Goal: Answer question/provide support

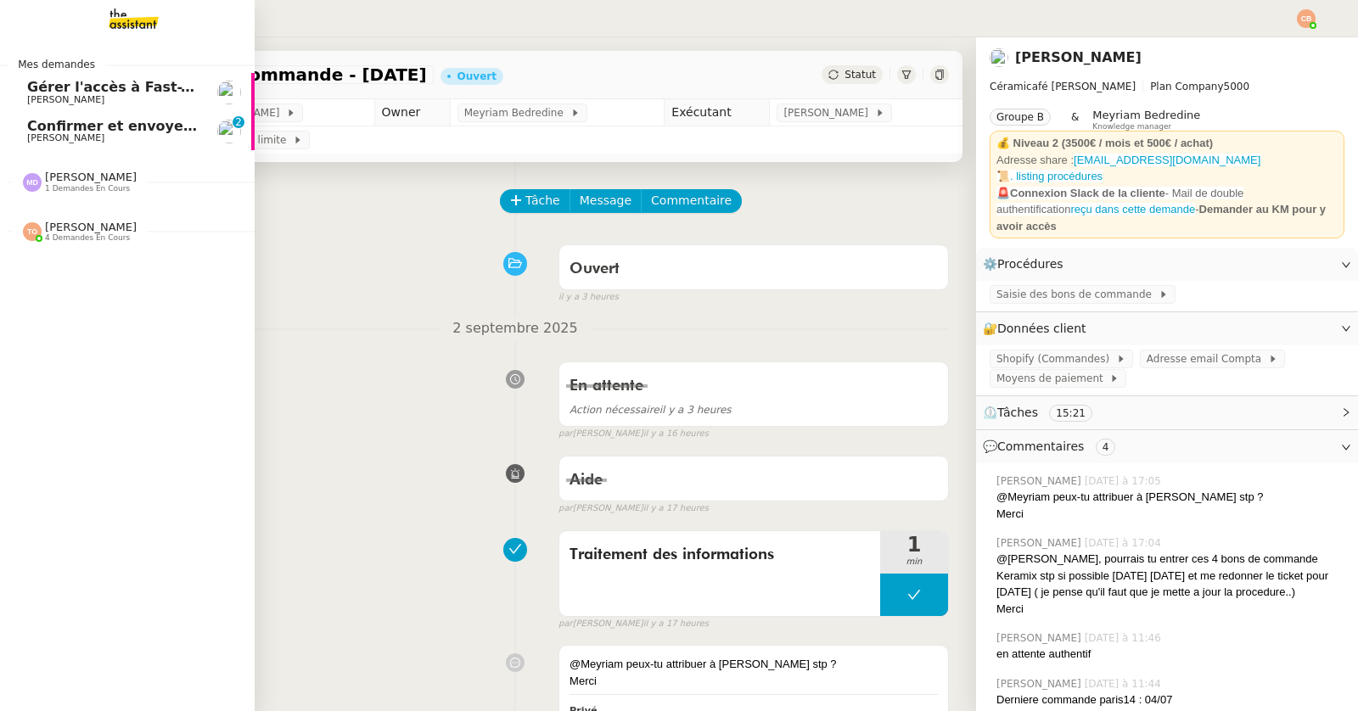
click at [65, 132] on span "Confirmer et envoyer le lien Zoom" at bounding box center [157, 126] width 261 height 16
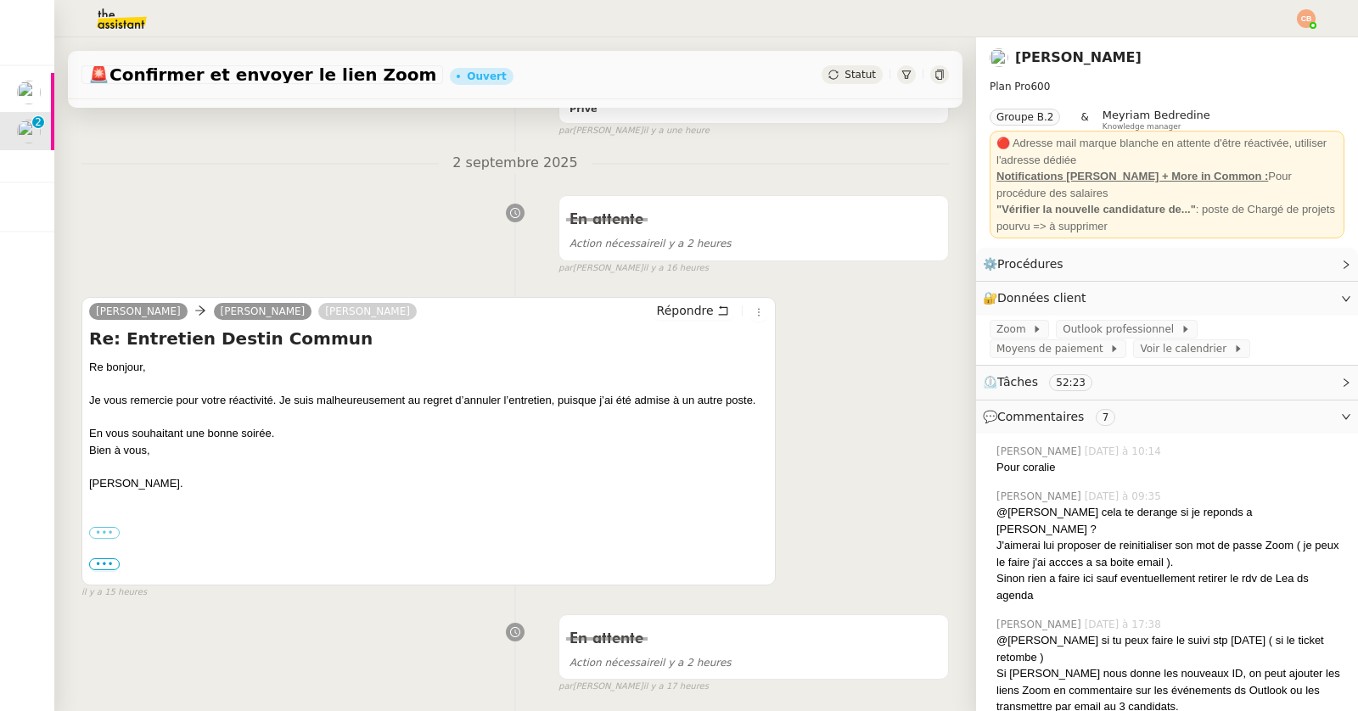
scroll to position [689, 0]
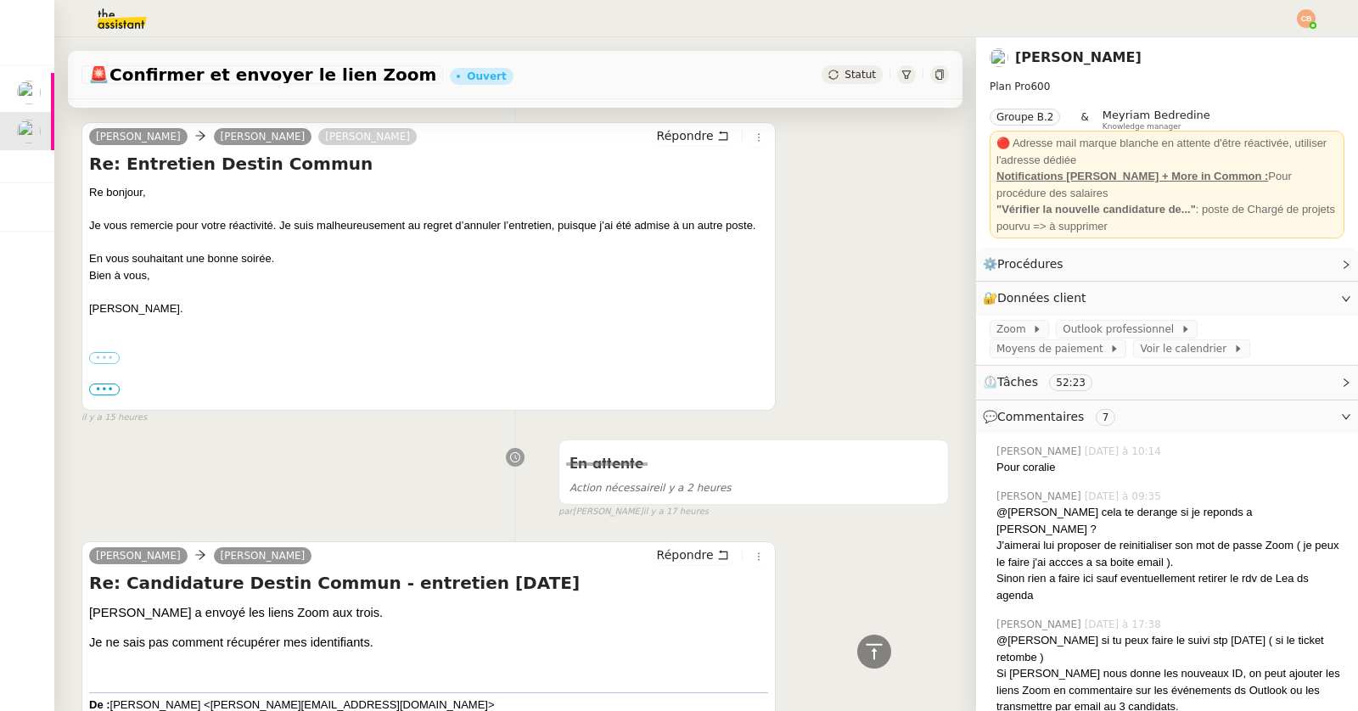
click at [108, 352] on label "•••" at bounding box center [104, 358] width 31 height 12
click at [0, 0] on input "•••" at bounding box center [0, 0] width 0 height 0
click at [104, 388] on span "•••" at bounding box center [104, 390] width 31 height 12
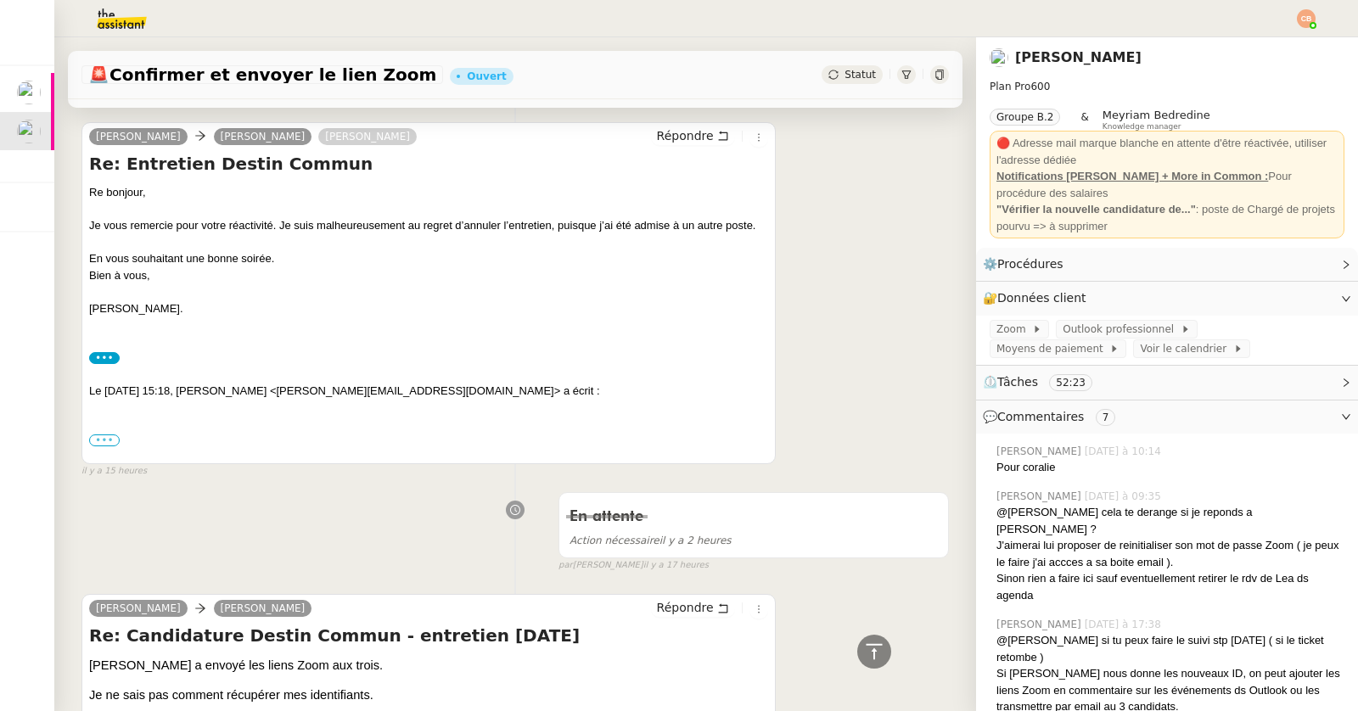
click at [108, 434] on label "•••" at bounding box center [104, 440] width 31 height 12
click at [0, 0] on input "•••" at bounding box center [0, 0] width 0 height 0
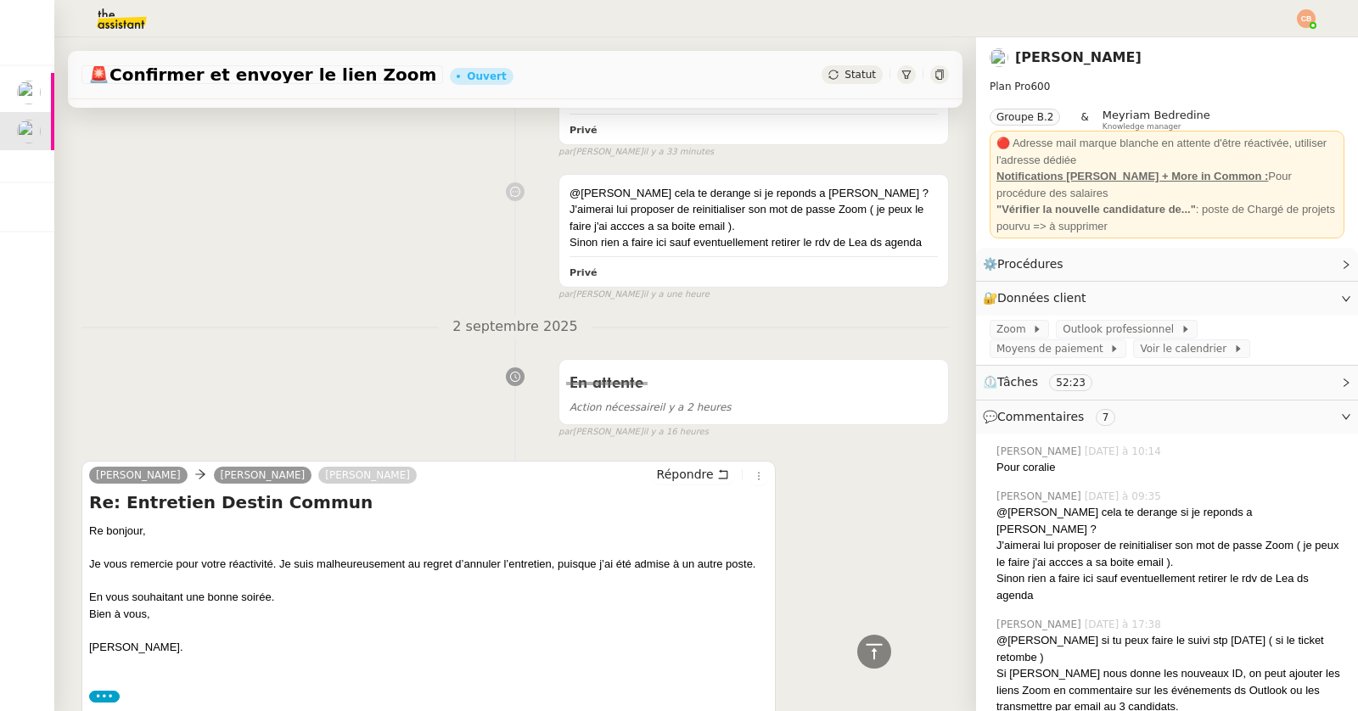
scroll to position [0, 0]
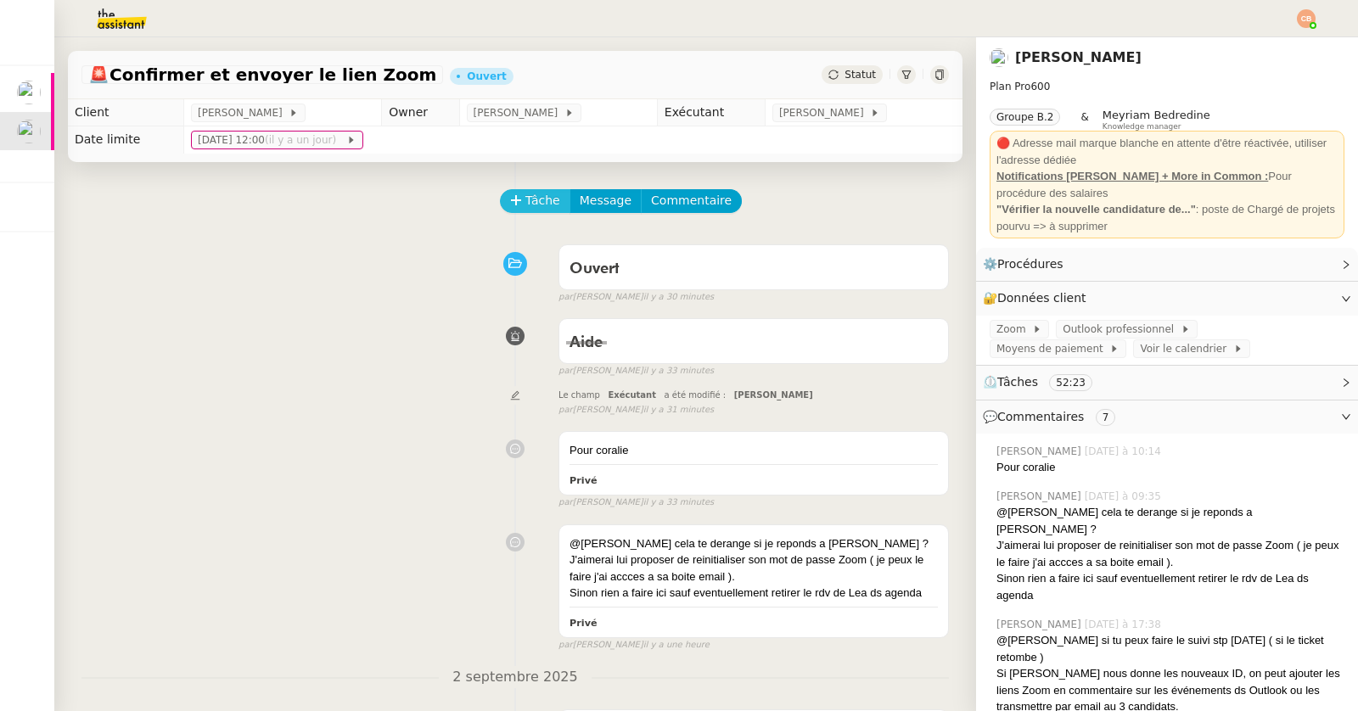
click at [533, 208] on span "Tâche" at bounding box center [542, 201] width 35 height 20
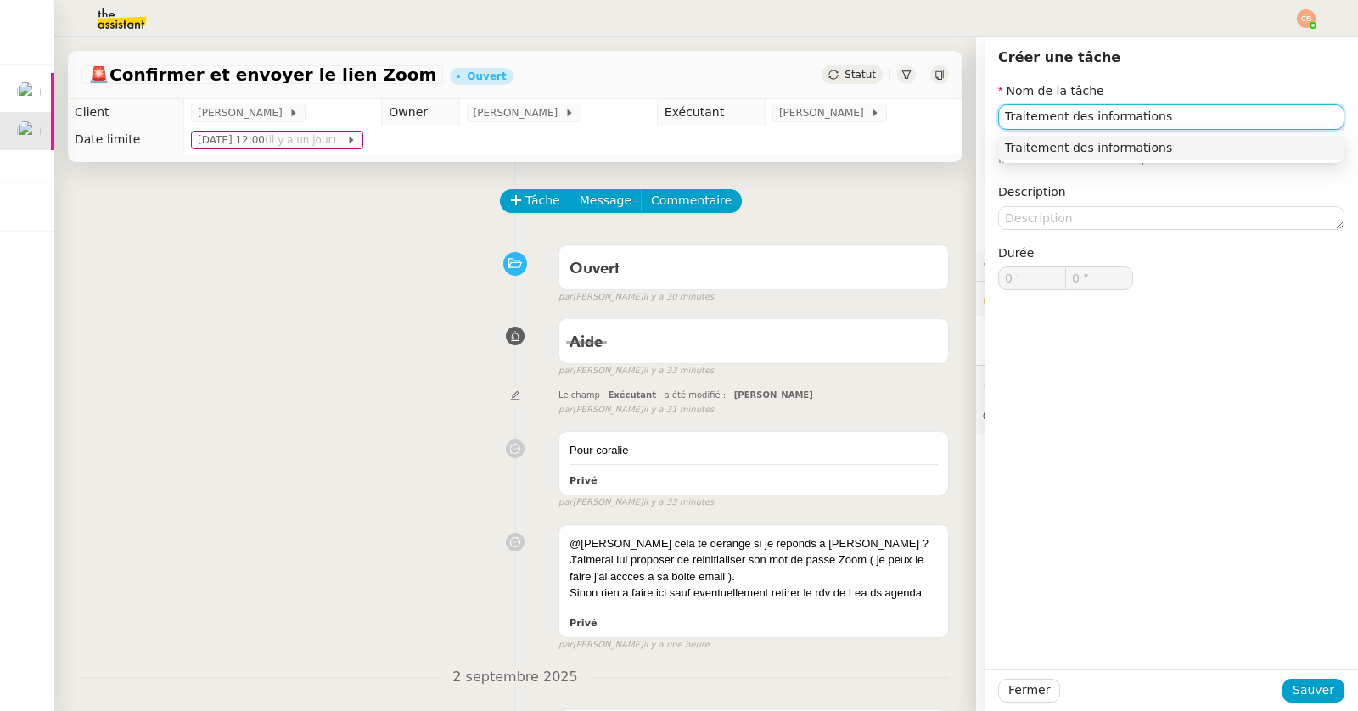
click at [1120, 147] on div "Traitement des informations" at bounding box center [1171, 147] width 333 height 15
type input "Traitement des informations"
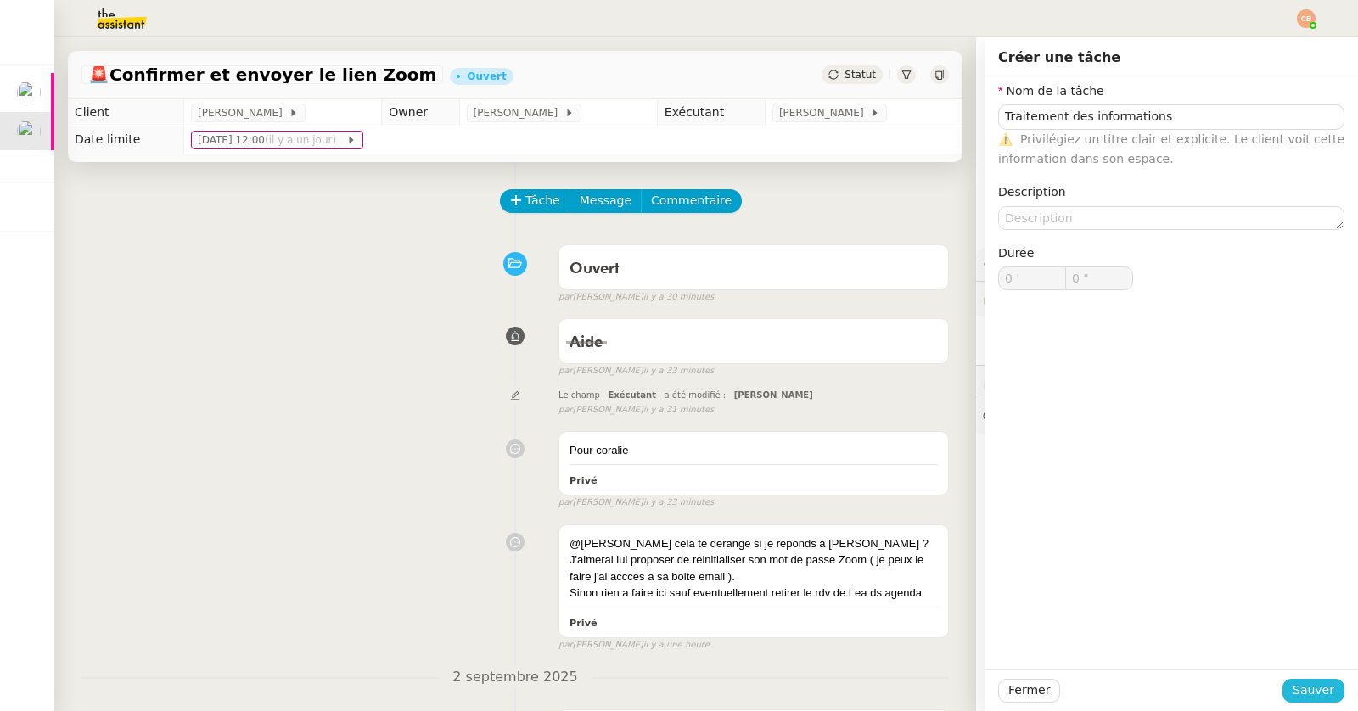
click at [1302, 689] on span "Sauver" at bounding box center [1313, 691] width 42 height 20
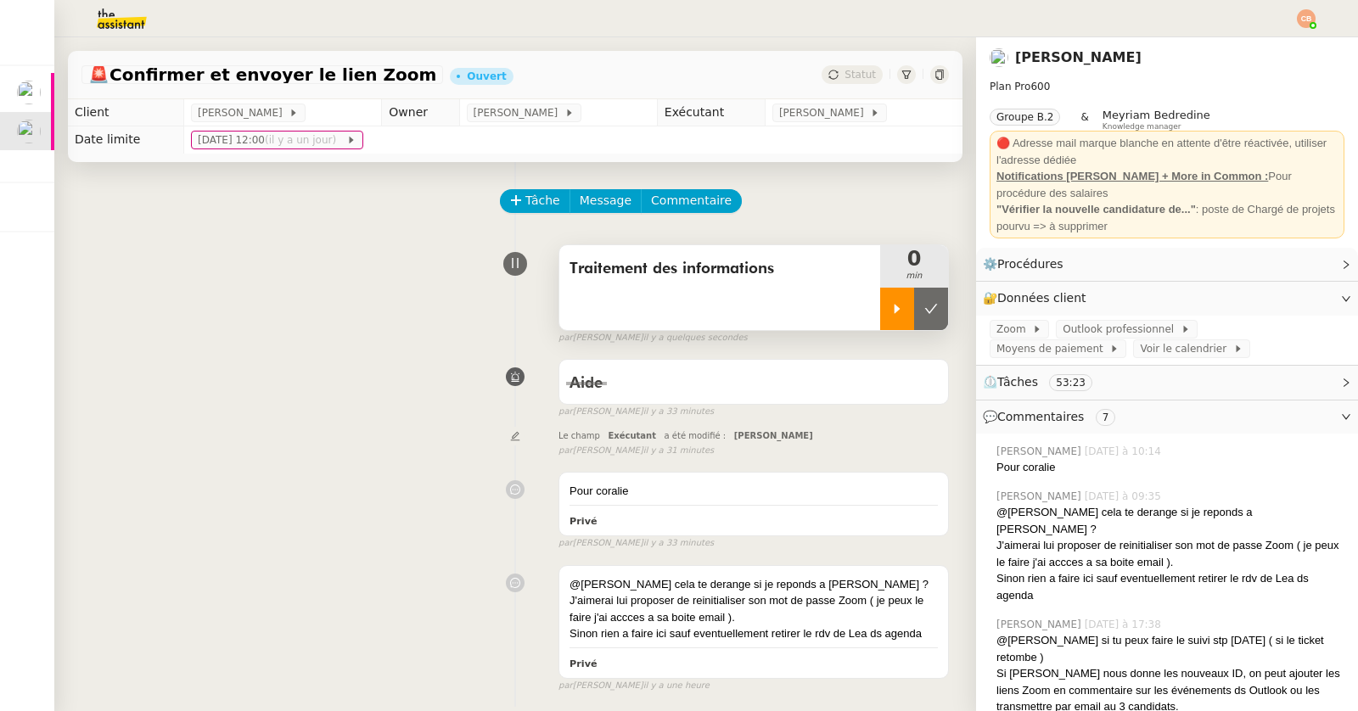
click at [899, 324] on div at bounding box center [897, 309] width 34 height 42
click at [1081, 331] on span "Outlook professionnel" at bounding box center [1121, 329] width 118 height 17
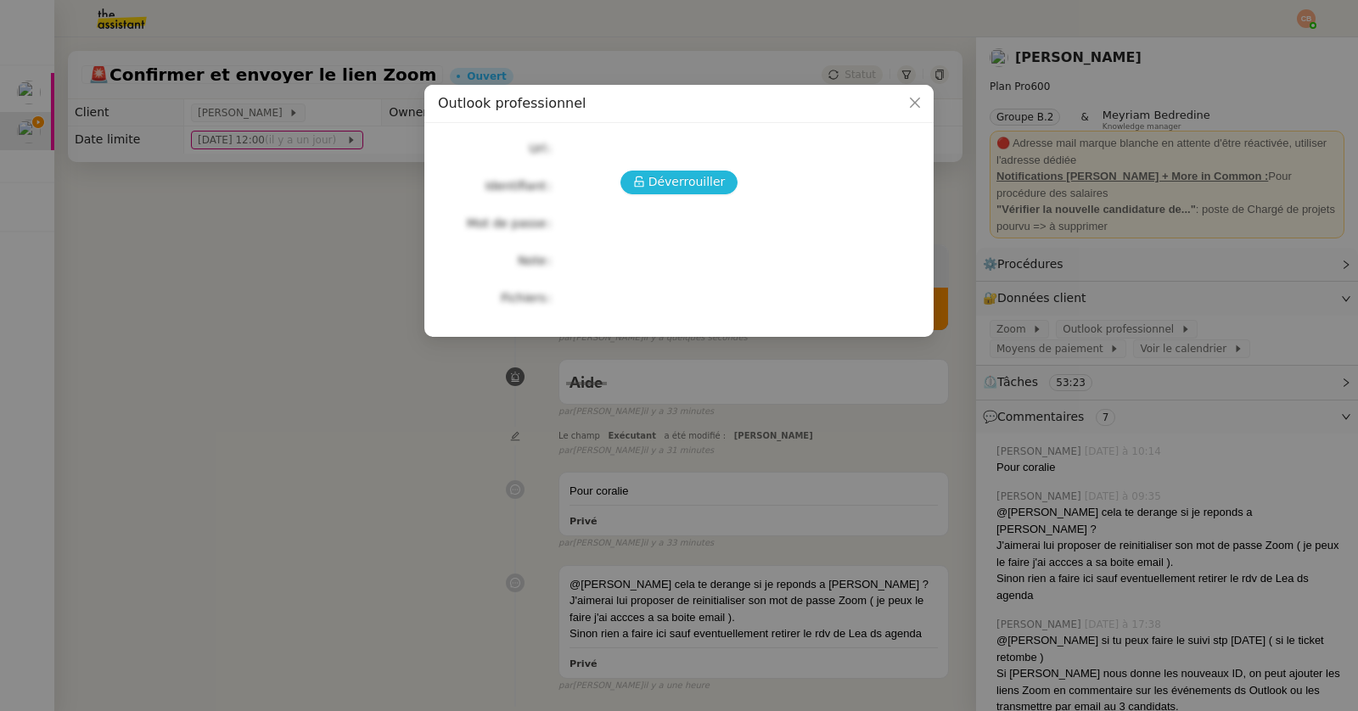
click at [701, 188] on span "Déverrouiller" at bounding box center [686, 182] width 77 height 20
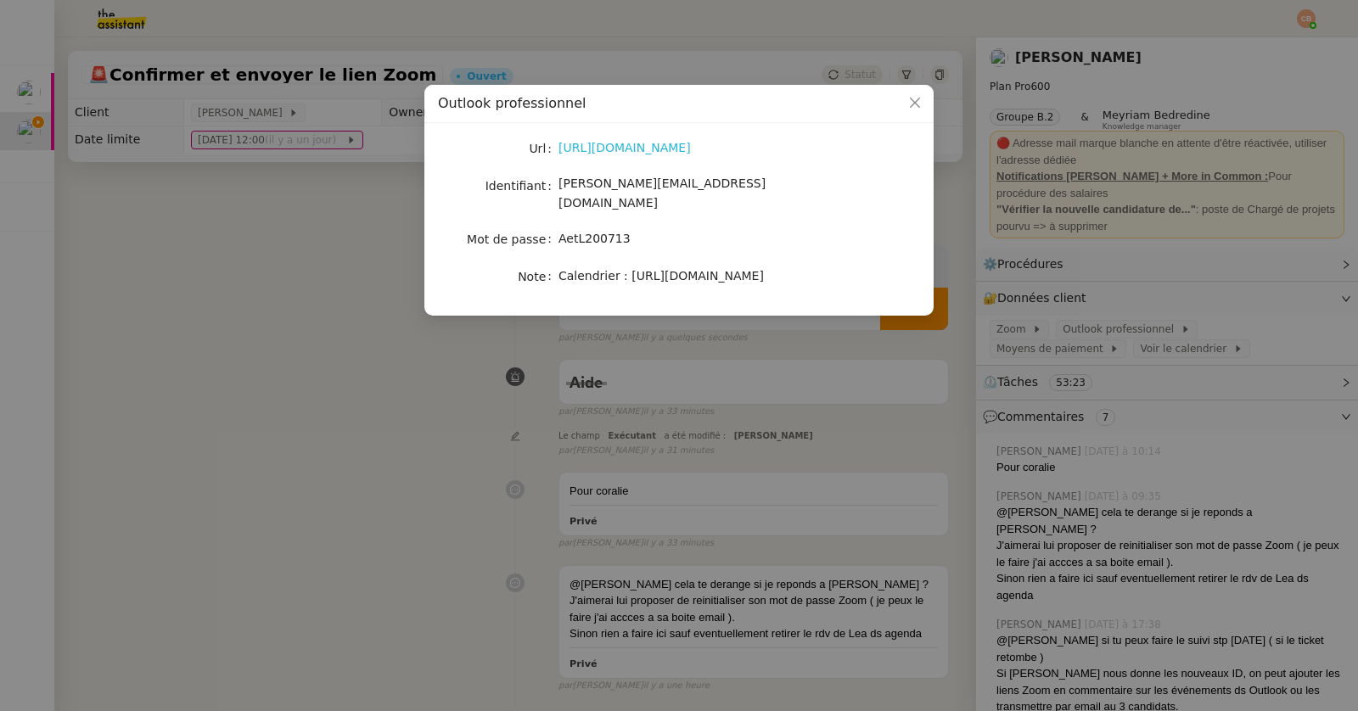
click at [679, 147] on link "[URL][DOMAIN_NAME]" at bounding box center [624, 148] width 132 height 14
click at [311, 312] on nz-modal-container "Outlook professionnel Url [URL][DOMAIN_NAME] Identifiant [PERSON_NAME][EMAIL_AD…" at bounding box center [679, 355] width 1358 height 711
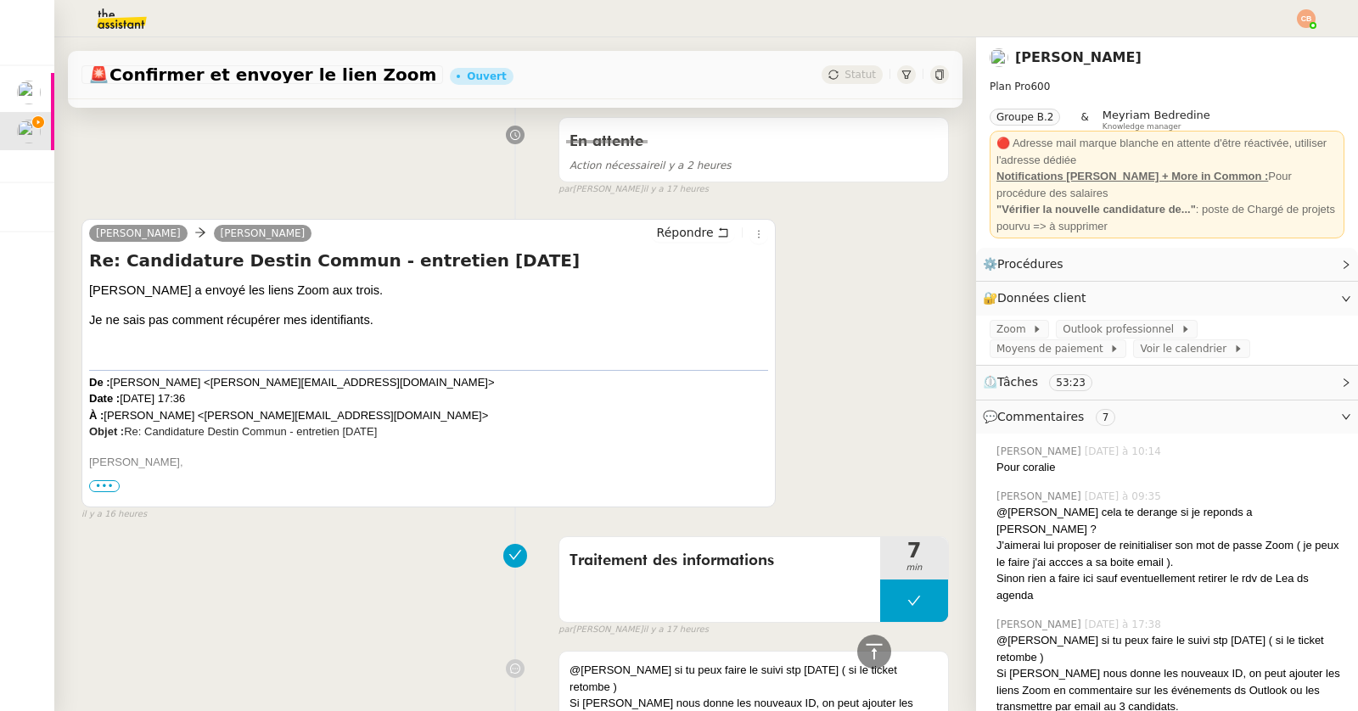
scroll to position [1400, 0]
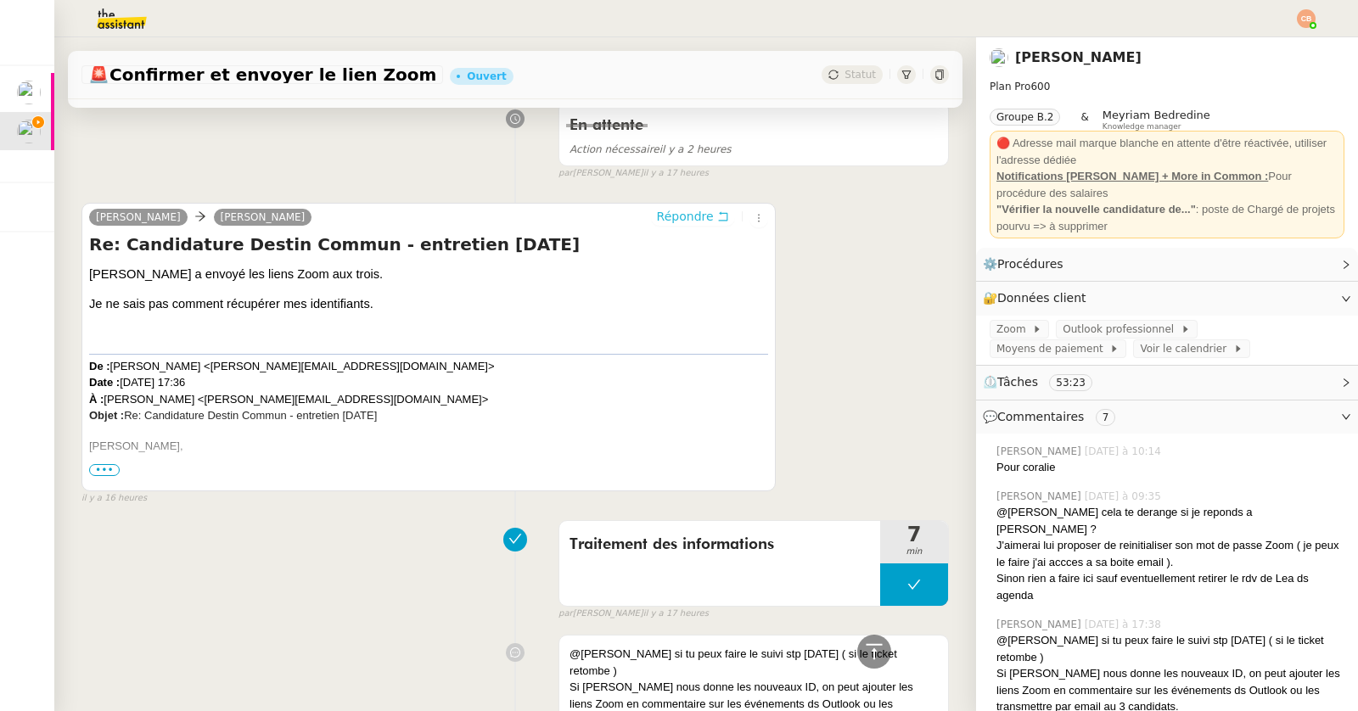
click at [670, 225] on span "Répondre" at bounding box center [685, 216] width 57 height 17
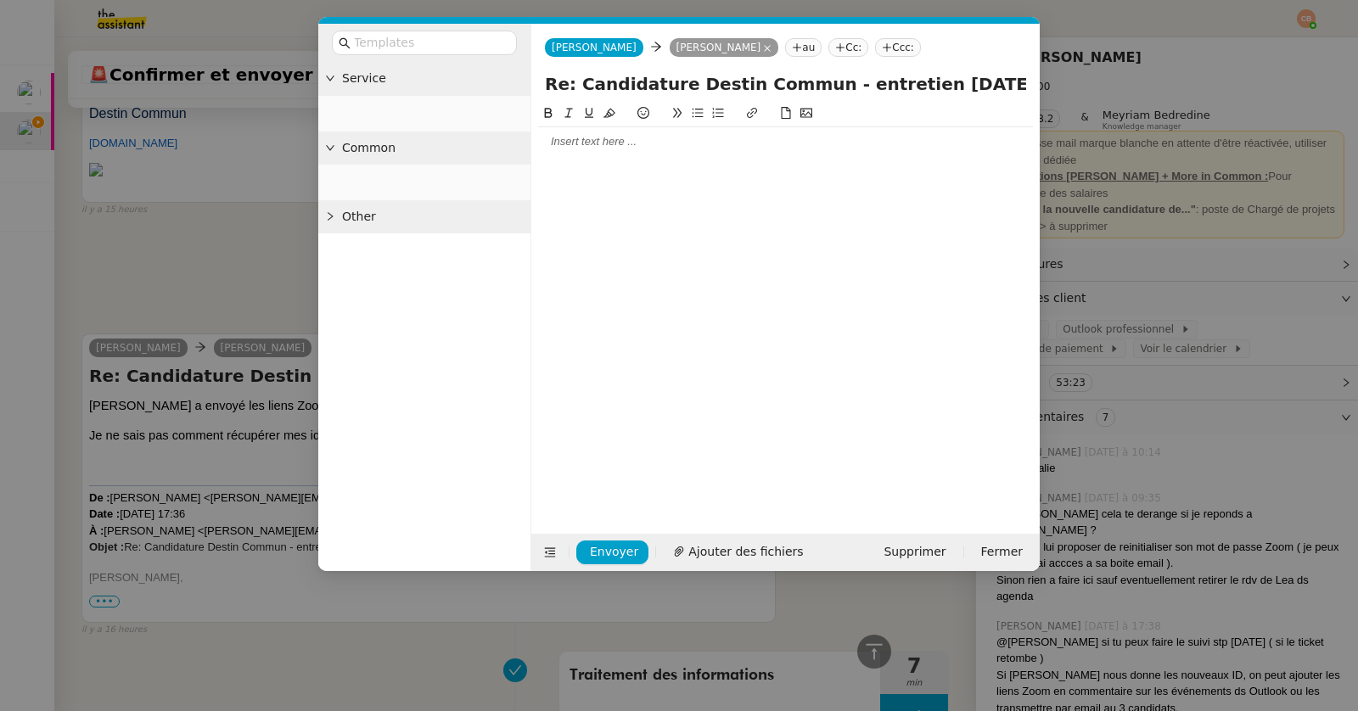
scroll to position [1529, 0]
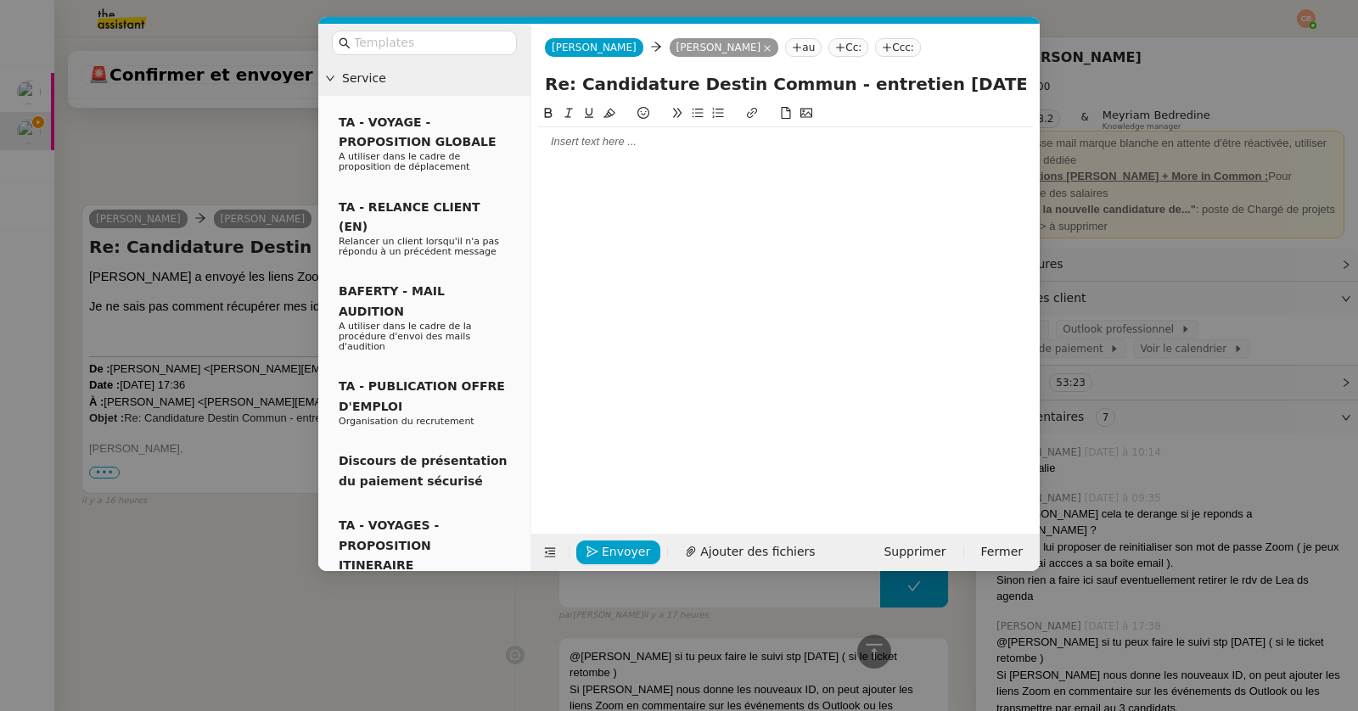
click at [597, 143] on div at bounding box center [785, 141] width 495 height 15
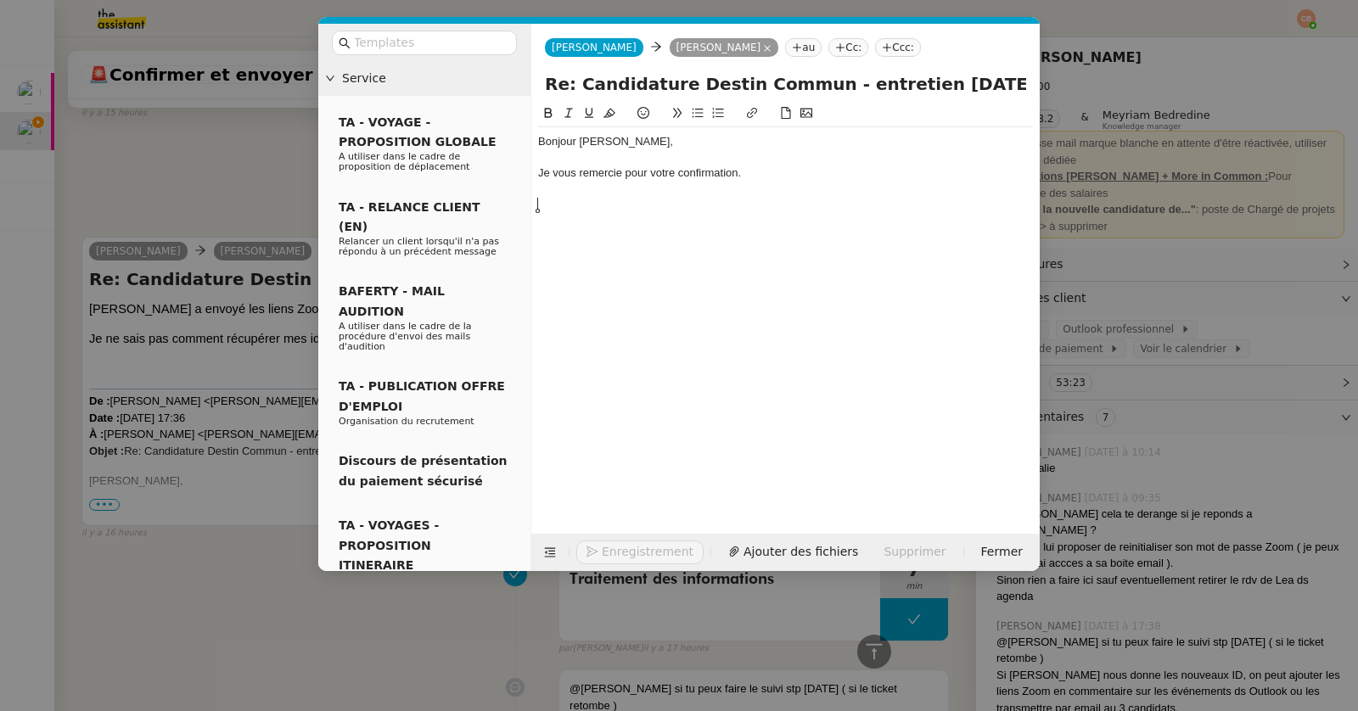
scroll to position [1612, 0]
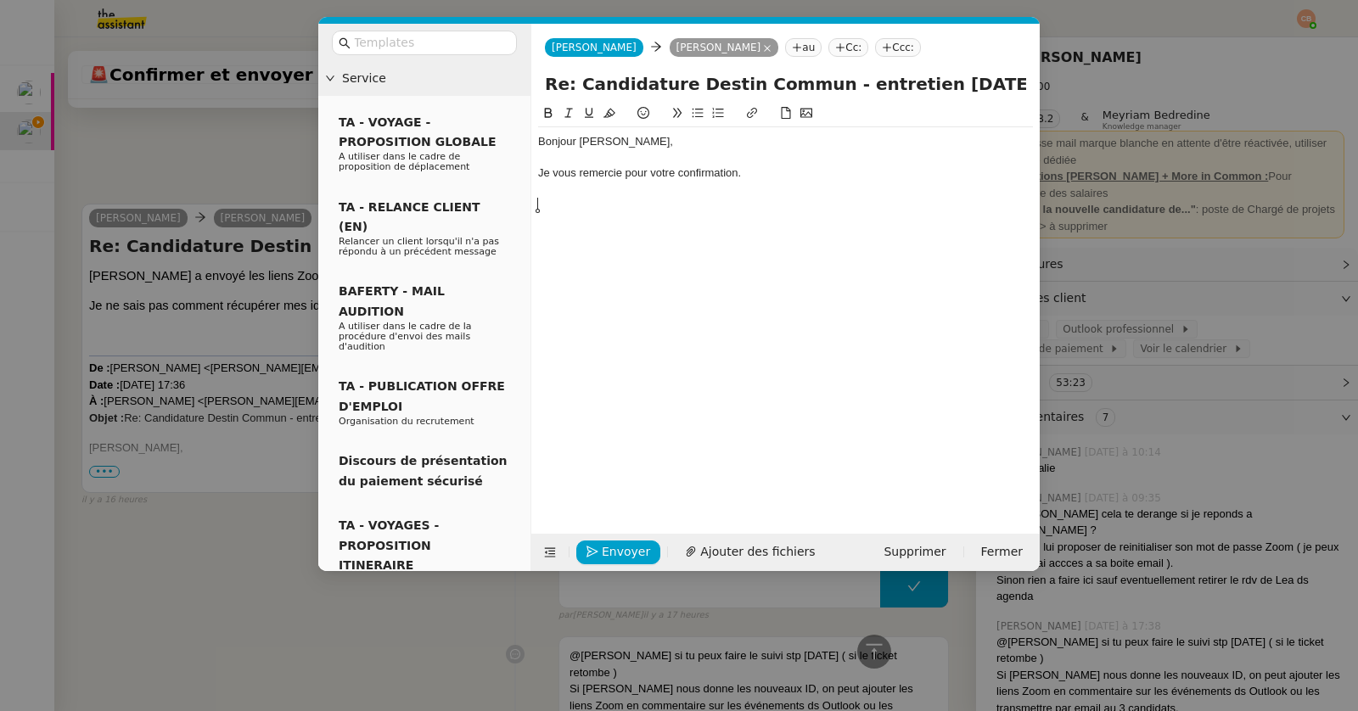
click at [700, 112] on icon at bounding box center [698, 113] width 12 height 12
click at [621, 206] on li "Puis-je réinitier le mot de passe" at bounding box center [794, 204] width 479 height 15
click at [616, 206] on li "Puis-je réinitier le mot de passe" at bounding box center [794, 204] width 479 height 15
click at [642, 205] on li "Puis-je réinitier le mot de passe" at bounding box center [794, 204] width 479 height 15
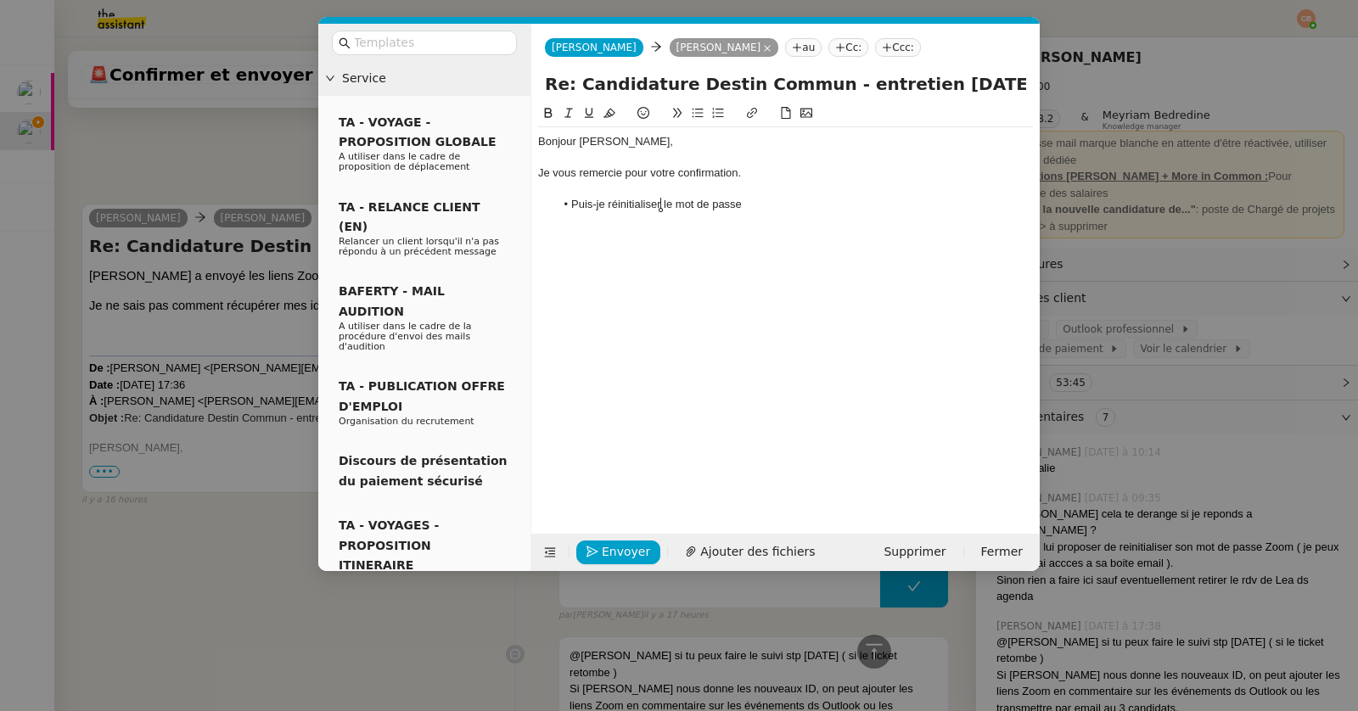
click at [750, 207] on li "Puis-je réinitialiser le mot de passe" at bounding box center [794, 204] width 479 height 15
click at [605, 204] on li "Puis-je réinitialiser le mot de passe de votre espace Zoom" at bounding box center [794, 204] width 479 height 15
click at [927, 203] on li "Puis-je de mon côté réinitialiser le mot de passe de votre espace Zoom" at bounding box center [794, 204] width 479 height 15
click at [267, 156] on nz-modal-container "Service TA - VOYAGE - PROPOSITION GLOBALE A utiliser dans le cadre de propositi…" at bounding box center [679, 355] width 1358 height 711
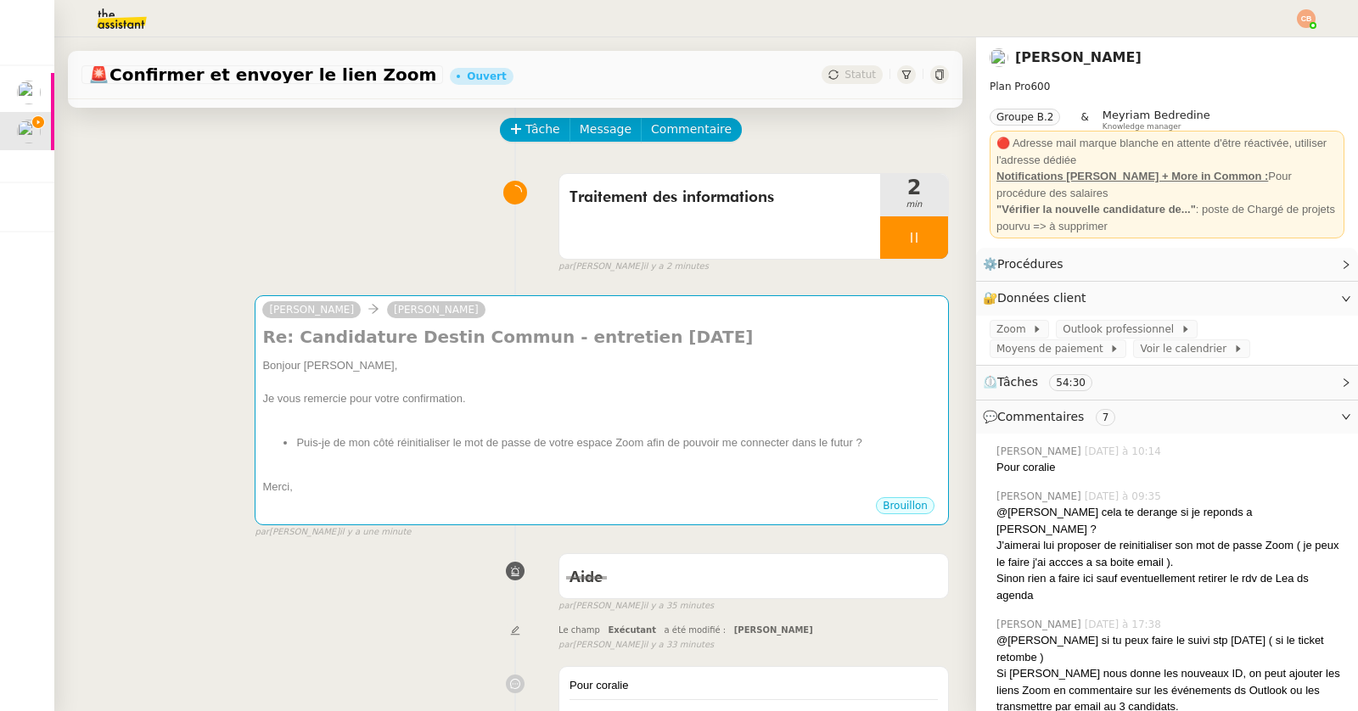
scroll to position [70, 0]
click at [909, 232] on icon at bounding box center [914, 239] width 14 height 14
click at [931, 238] on icon at bounding box center [931, 239] width 14 height 14
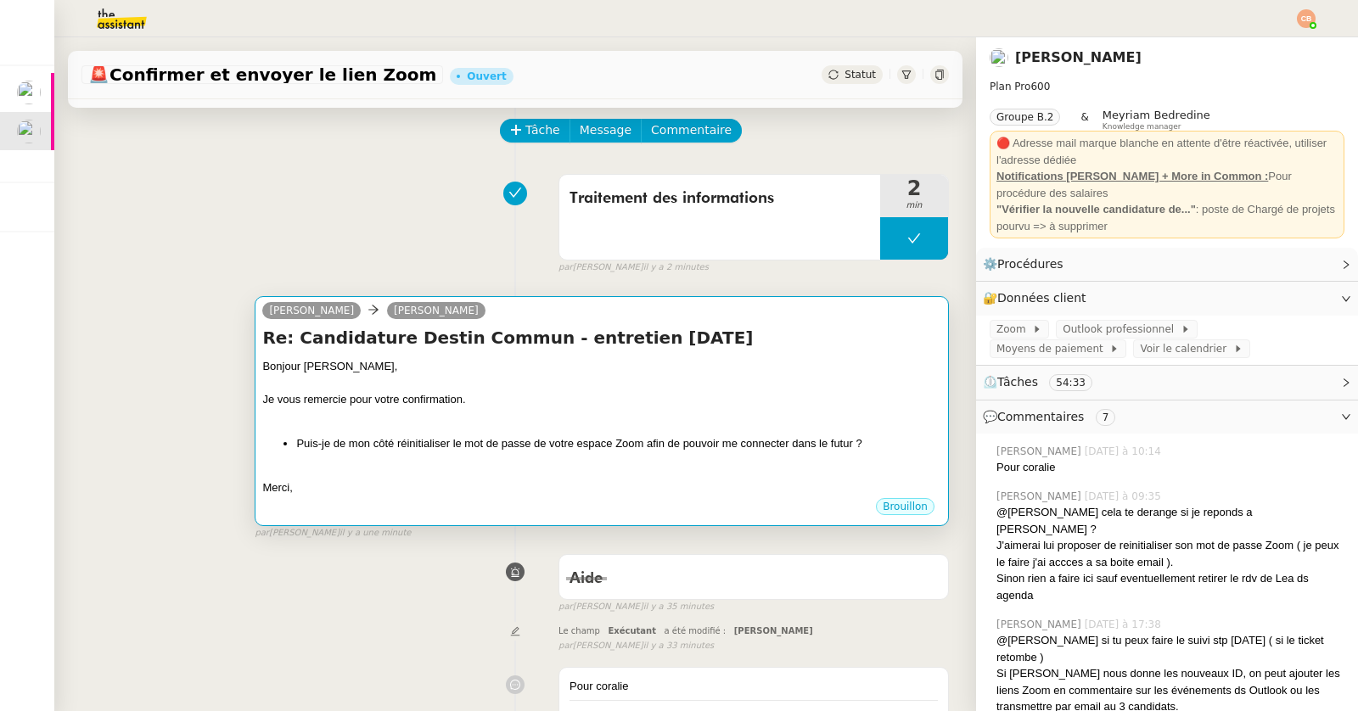
click at [801, 376] on div at bounding box center [601, 383] width 679 height 17
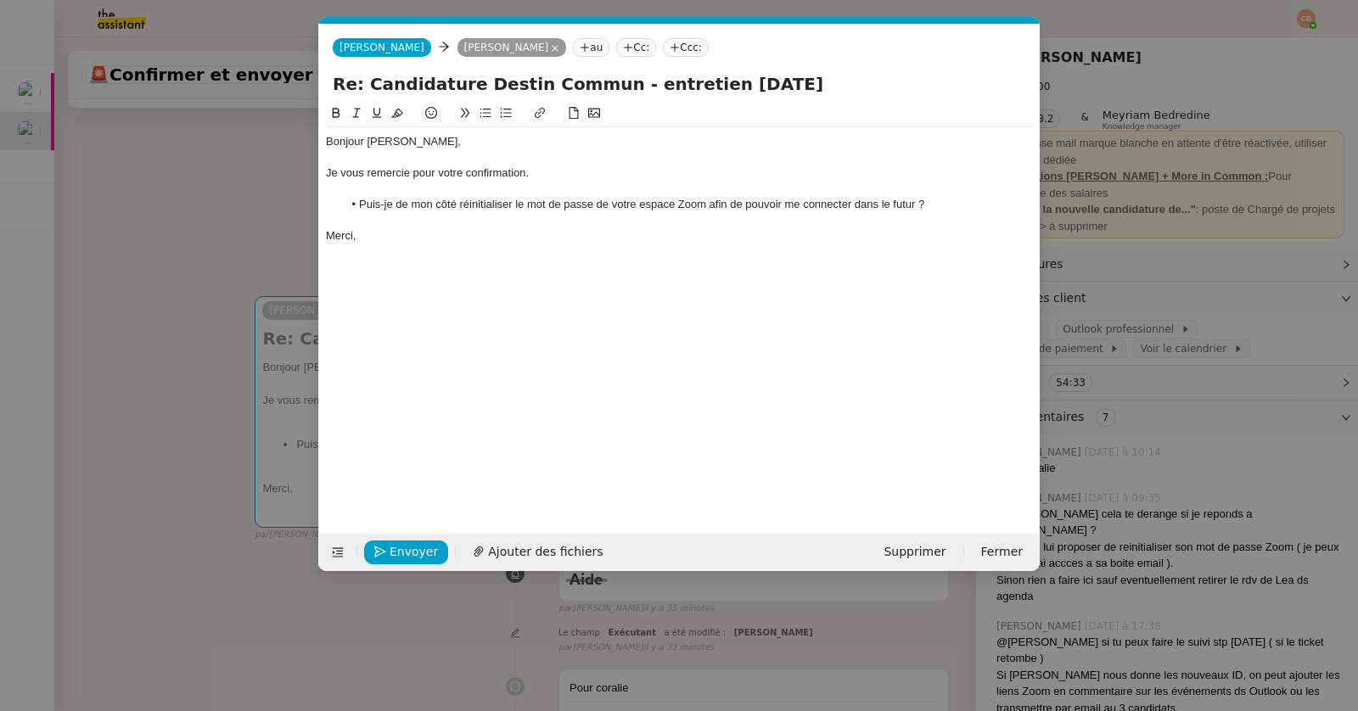
scroll to position [0, 36]
click at [414, 547] on span "Envoyer" at bounding box center [414, 552] width 48 height 20
click at [414, 547] on span "Confirmer l'envoi" at bounding box center [441, 552] width 102 height 20
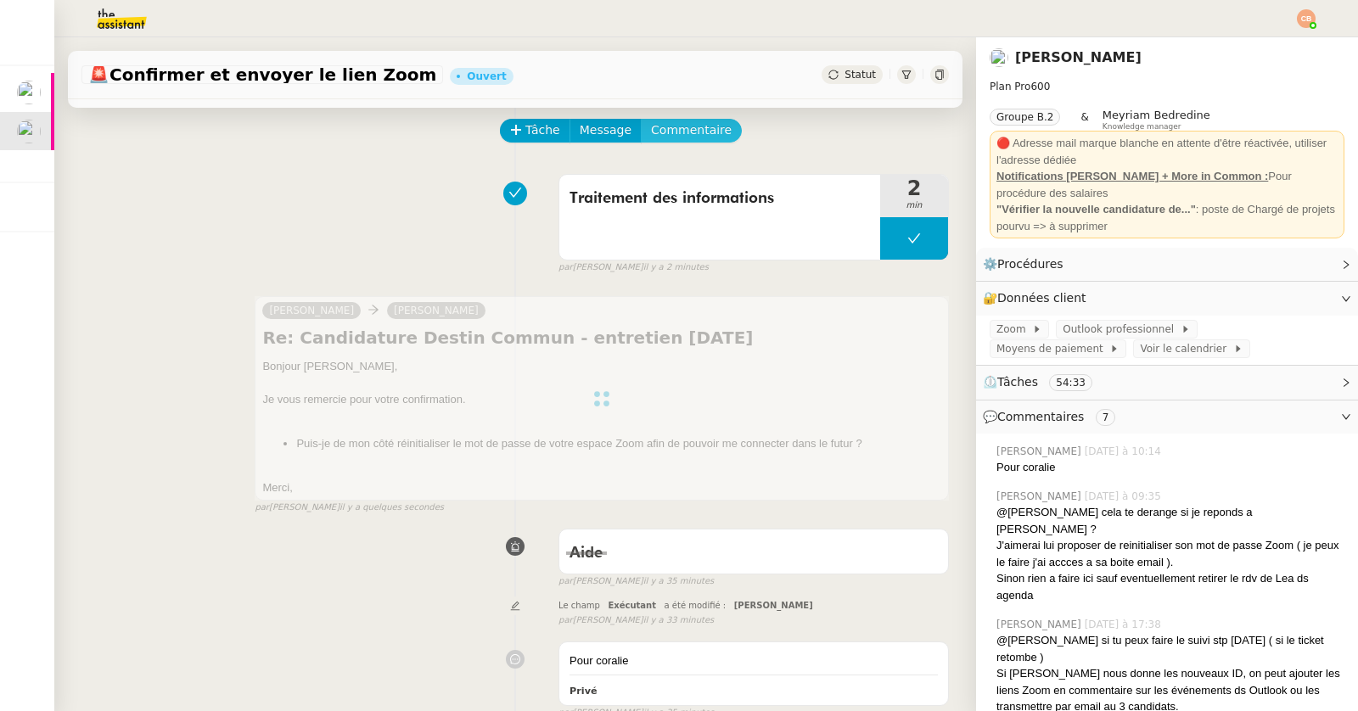
click at [672, 140] on button "Commentaire" at bounding box center [691, 131] width 101 height 24
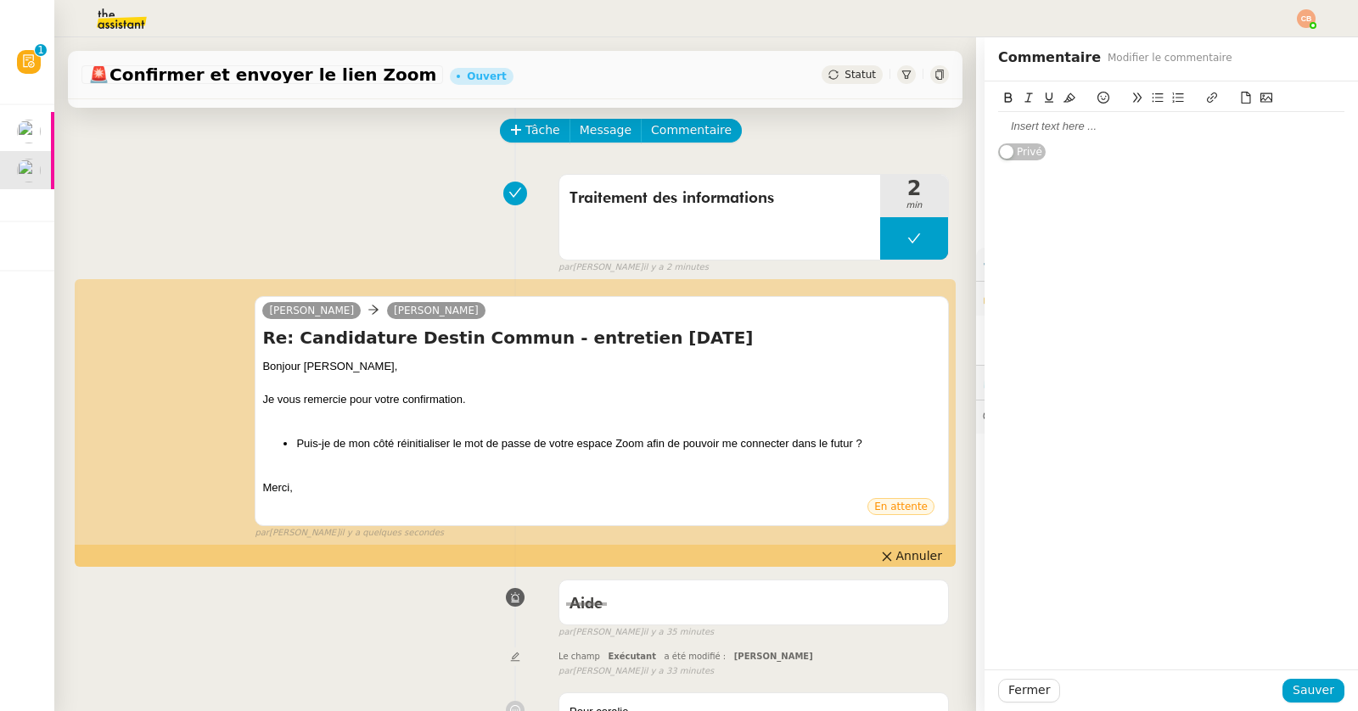
click at [1089, 120] on div at bounding box center [1171, 126] width 346 height 15
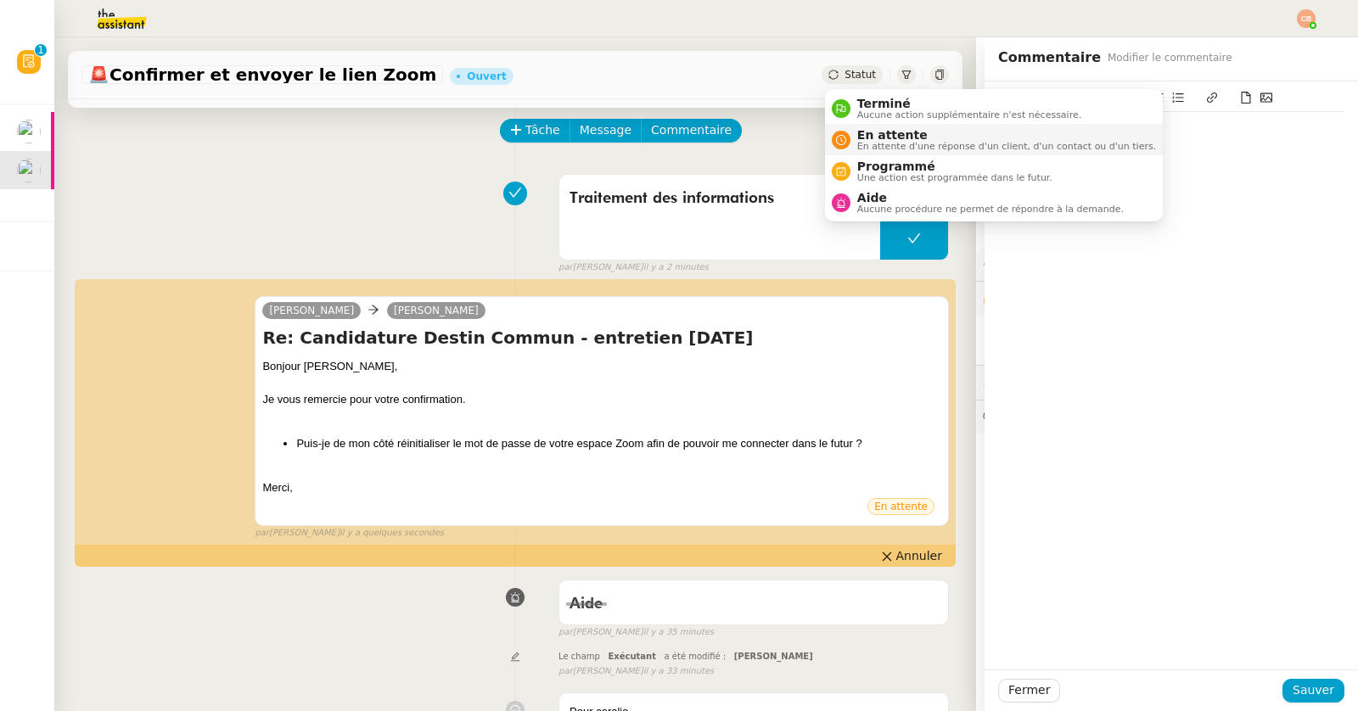
click at [856, 135] on div "En attente En attente d'une réponse d'un client, d'un contact ou d'un tiers." at bounding box center [1003, 139] width 306 height 23
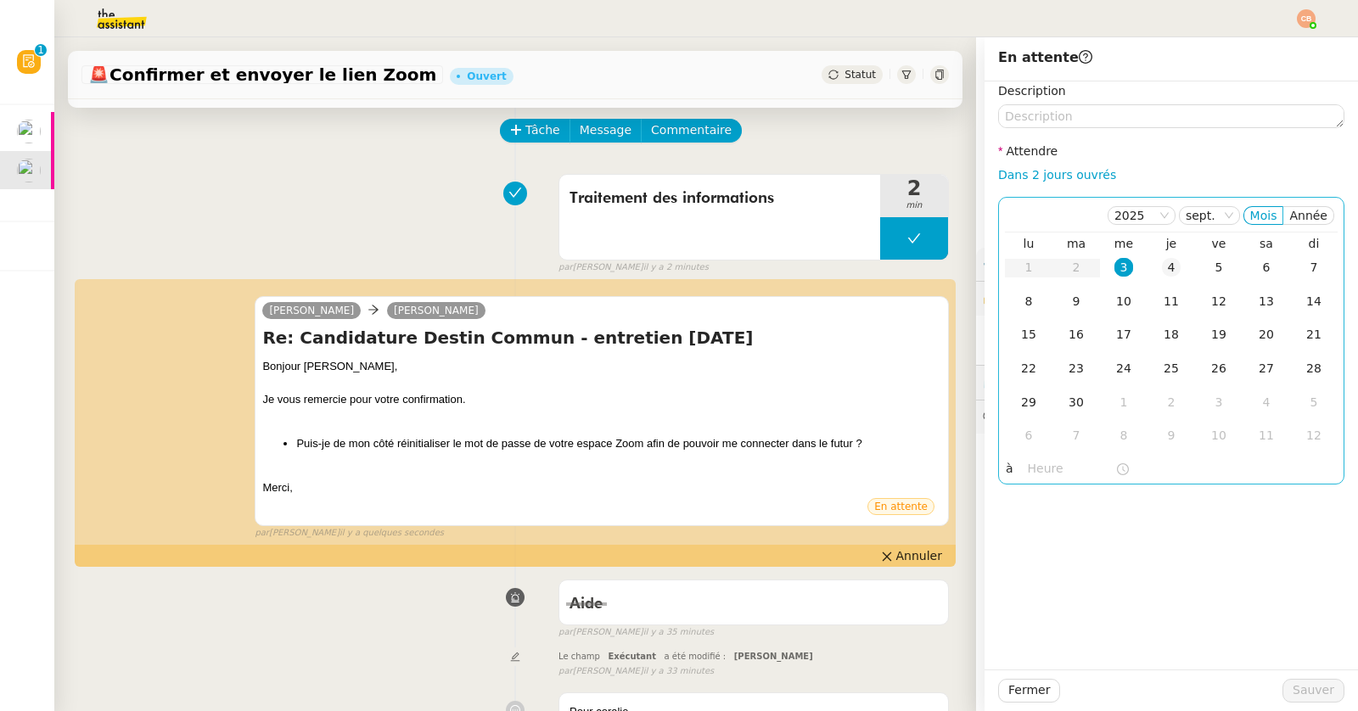
click at [1169, 268] on div "4" at bounding box center [1171, 267] width 19 height 19
click at [1045, 468] on input "text" at bounding box center [1071, 469] width 87 height 20
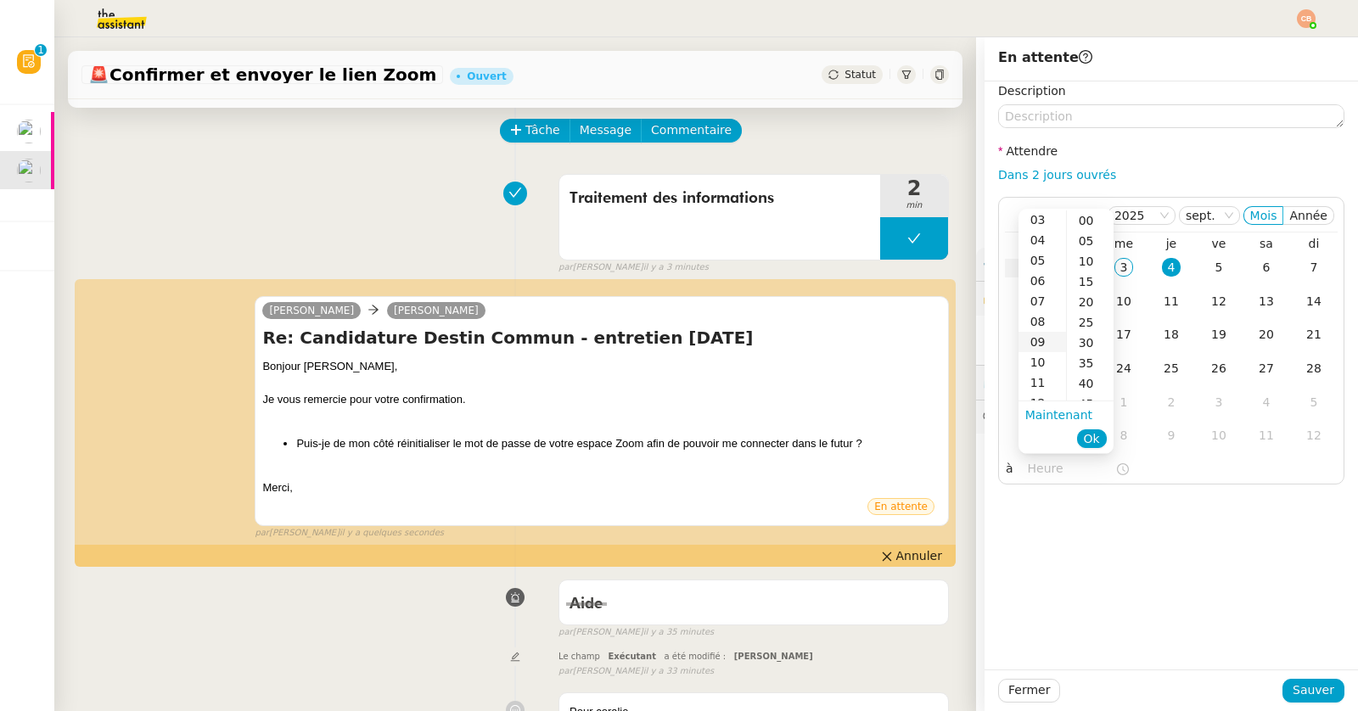
click at [1036, 345] on div "09" at bounding box center [1042, 342] width 48 height 20
click at [1084, 220] on div "00" at bounding box center [1090, 220] width 47 height 20
type input "09:00"
click at [1096, 541] on div "Description Attendre Dans 2 jours ouvrés [DATE] Mois Année lu ma me je ve sa di…" at bounding box center [1170, 375] width 373 height 588
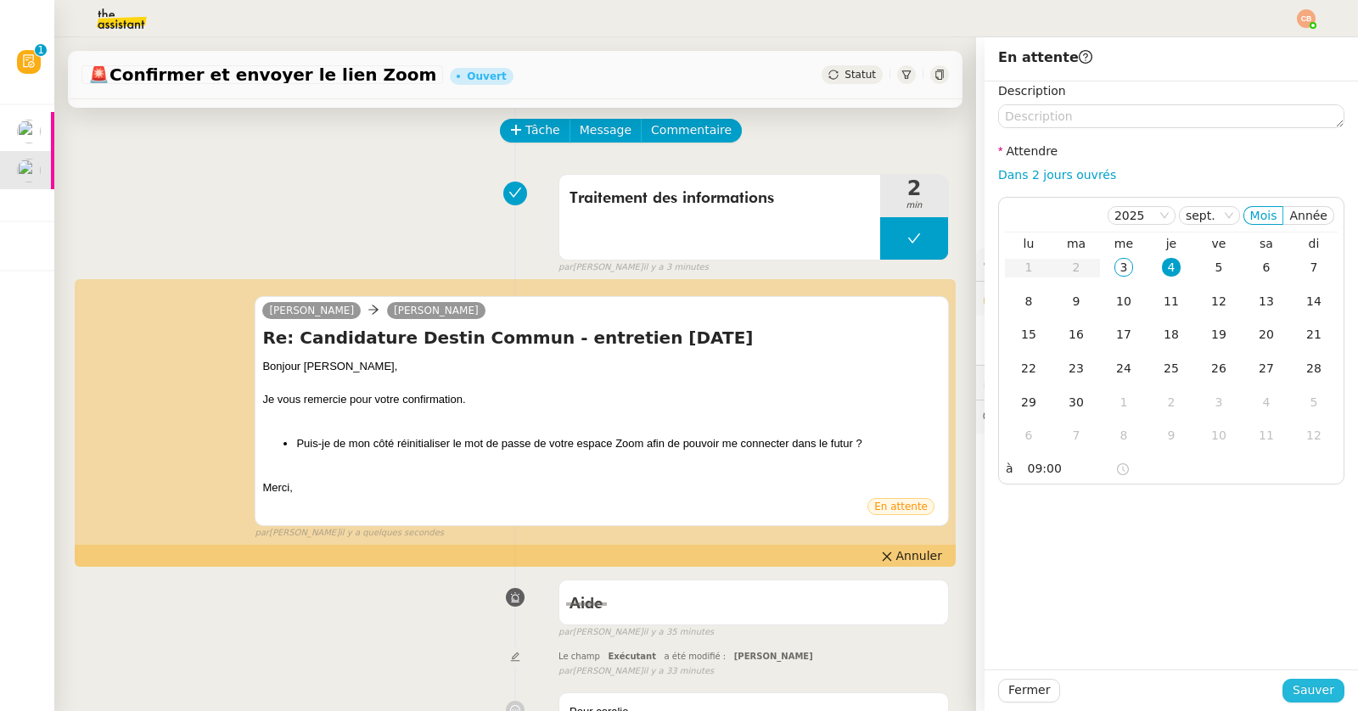
click at [1303, 680] on button "Sauver" at bounding box center [1313, 691] width 62 height 24
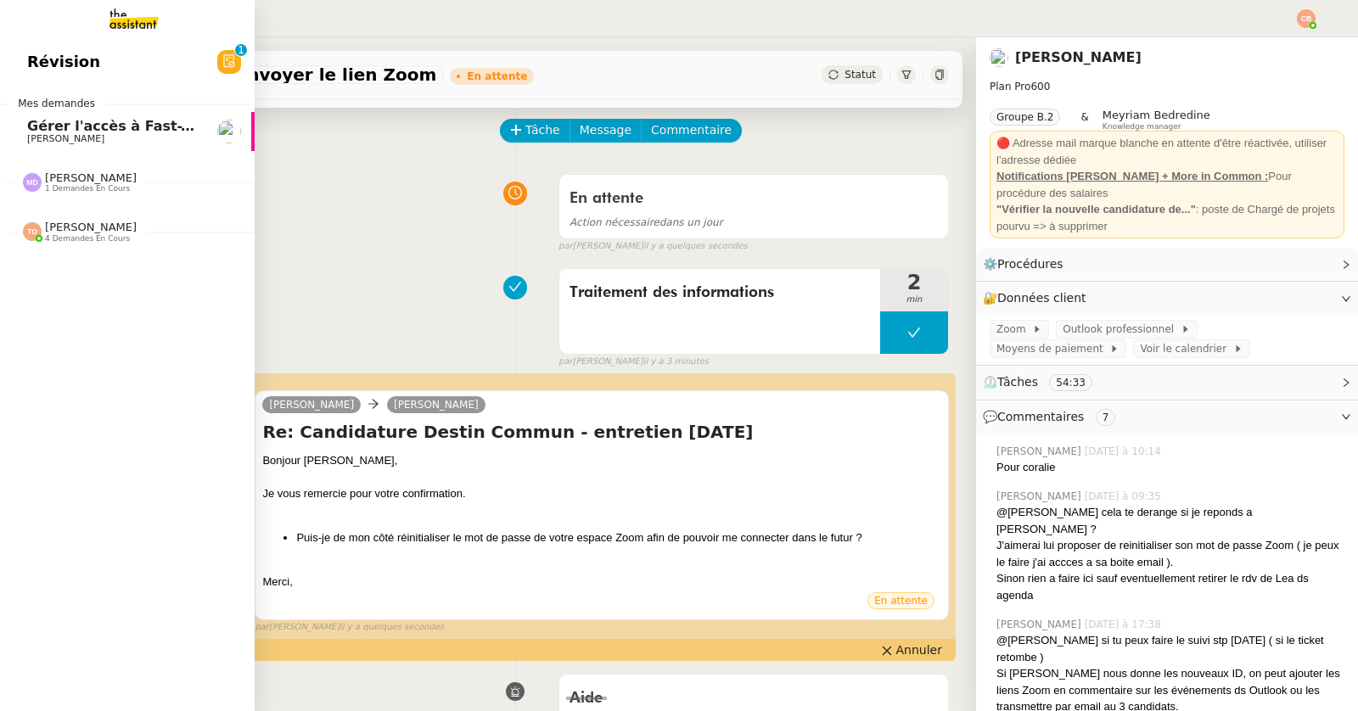
click at [44, 139] on span "[PERSON_NAME]" at bounding box center [65, 138] width 77 height 11
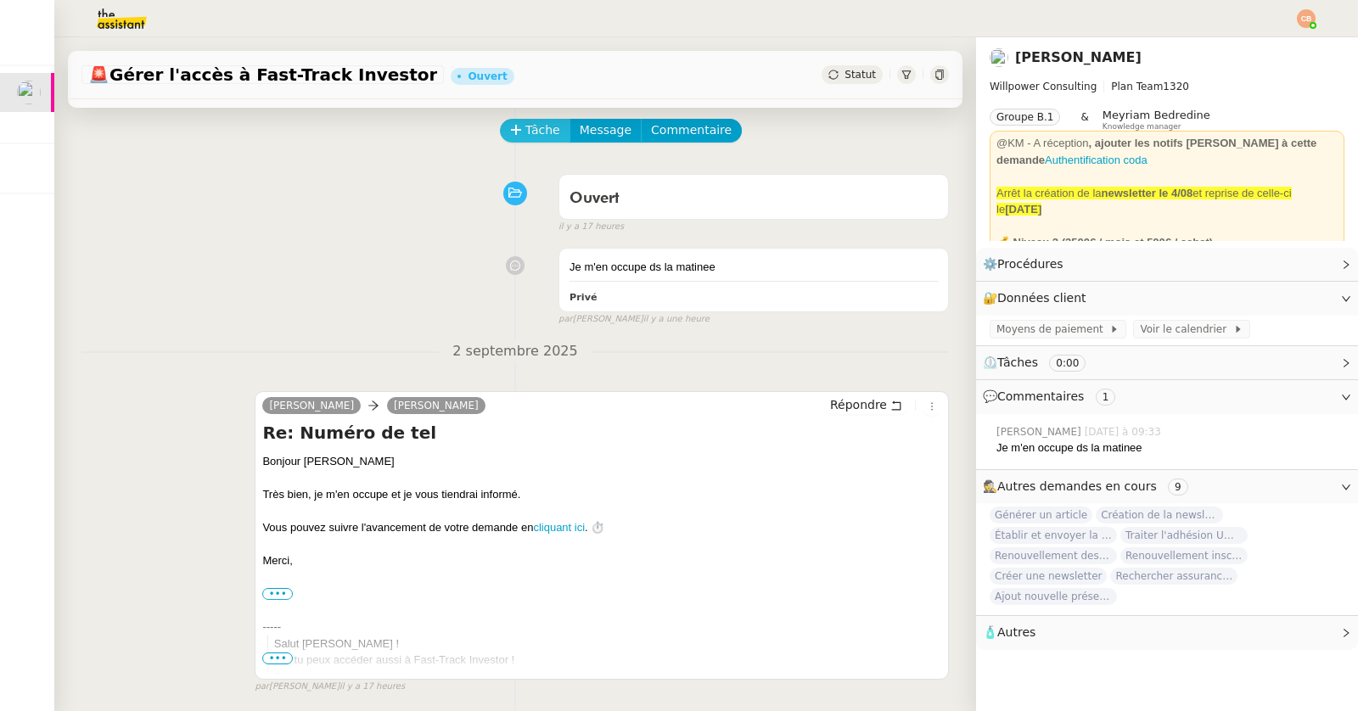
click at [525, 129] on span "Tâche" at bounding box center [542, 131] width 35 height 20
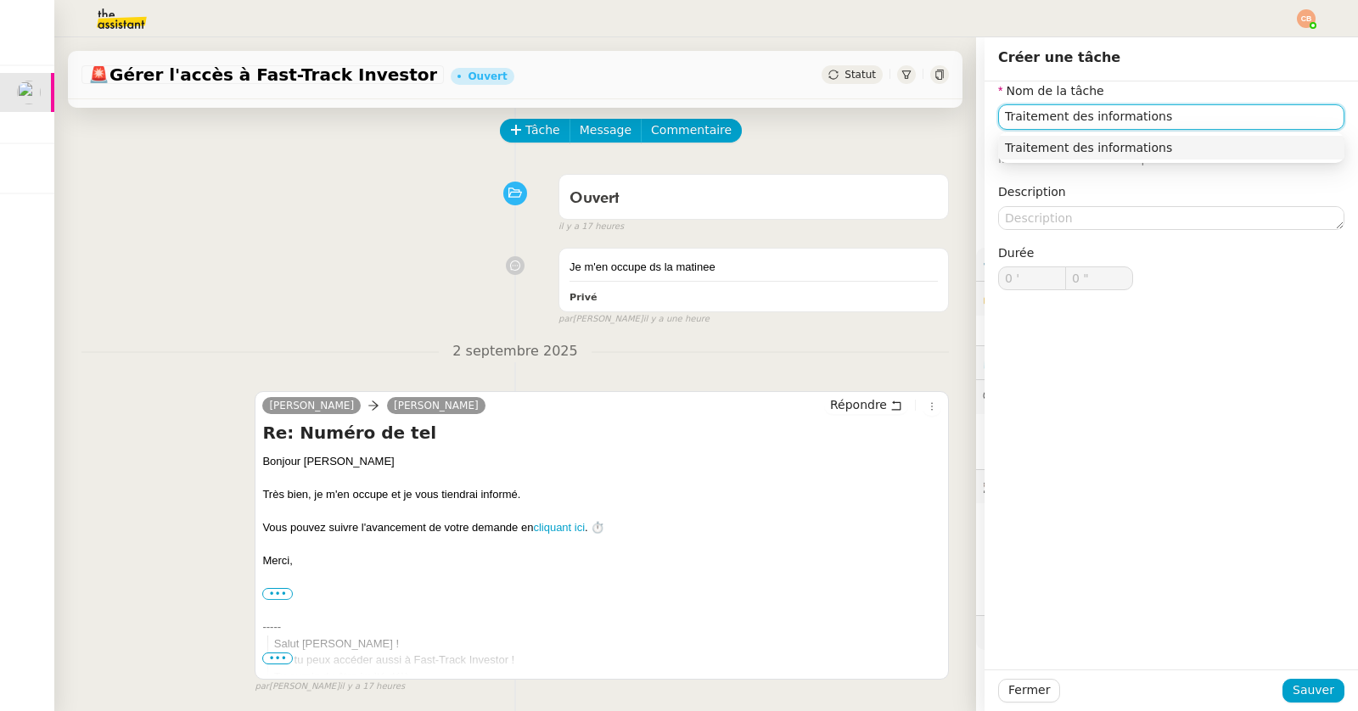
click at [1211, 136] on nz-auto-option "Traitement des informations" at bounding box center [1171, 148] width 346 height 24
type input "Traitement des informations"
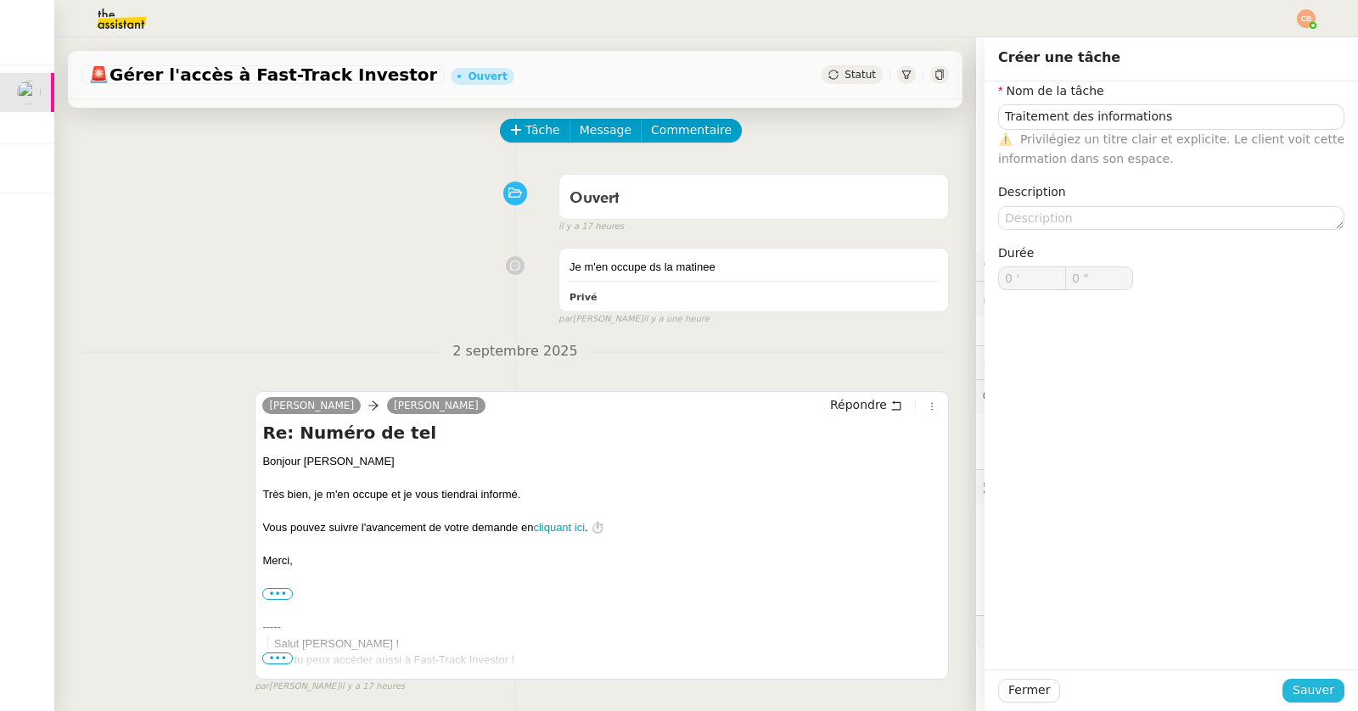
click at [1304, 696] on span "Sauver" at bounding box center [1313, 691] width 42 height 20
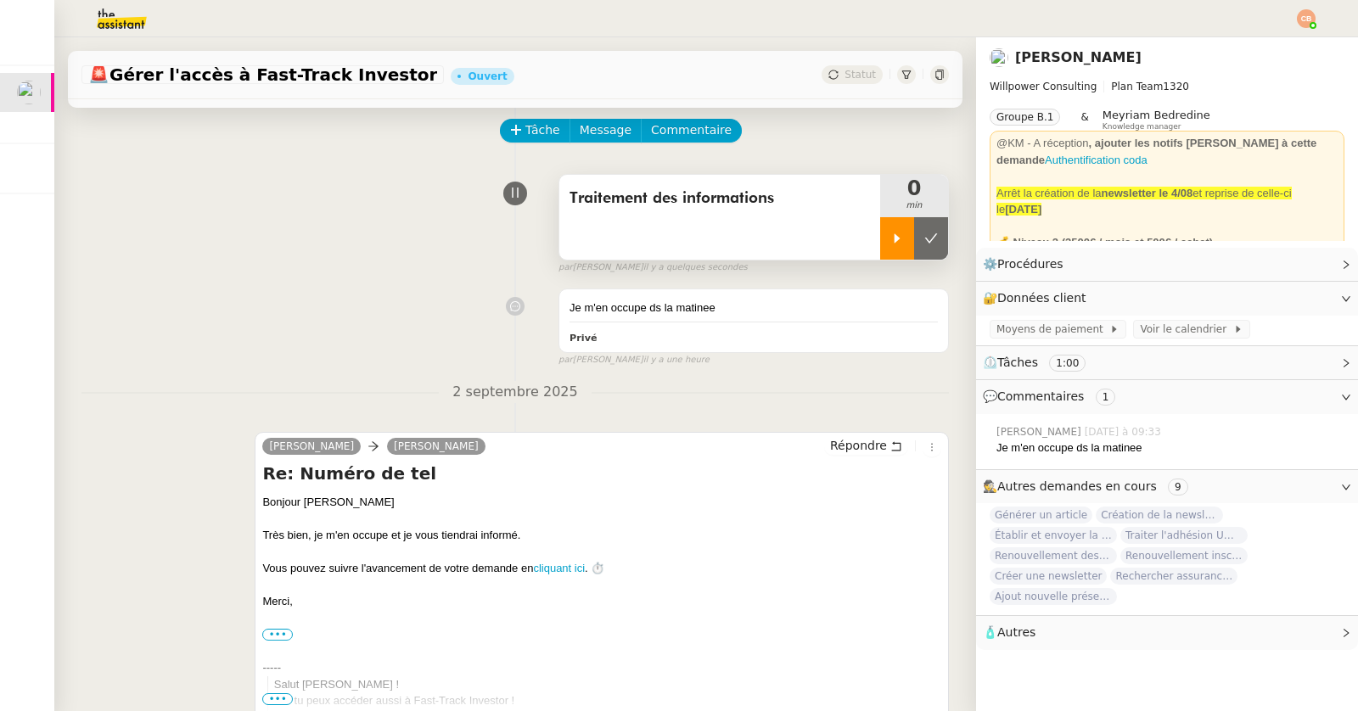
click at [895, 236] on icon at bounding box center [897, 237] width 6 height 9
click at [1287, 272] on link "Modifier" at bounding box center [1299, 265] width 48 height 20
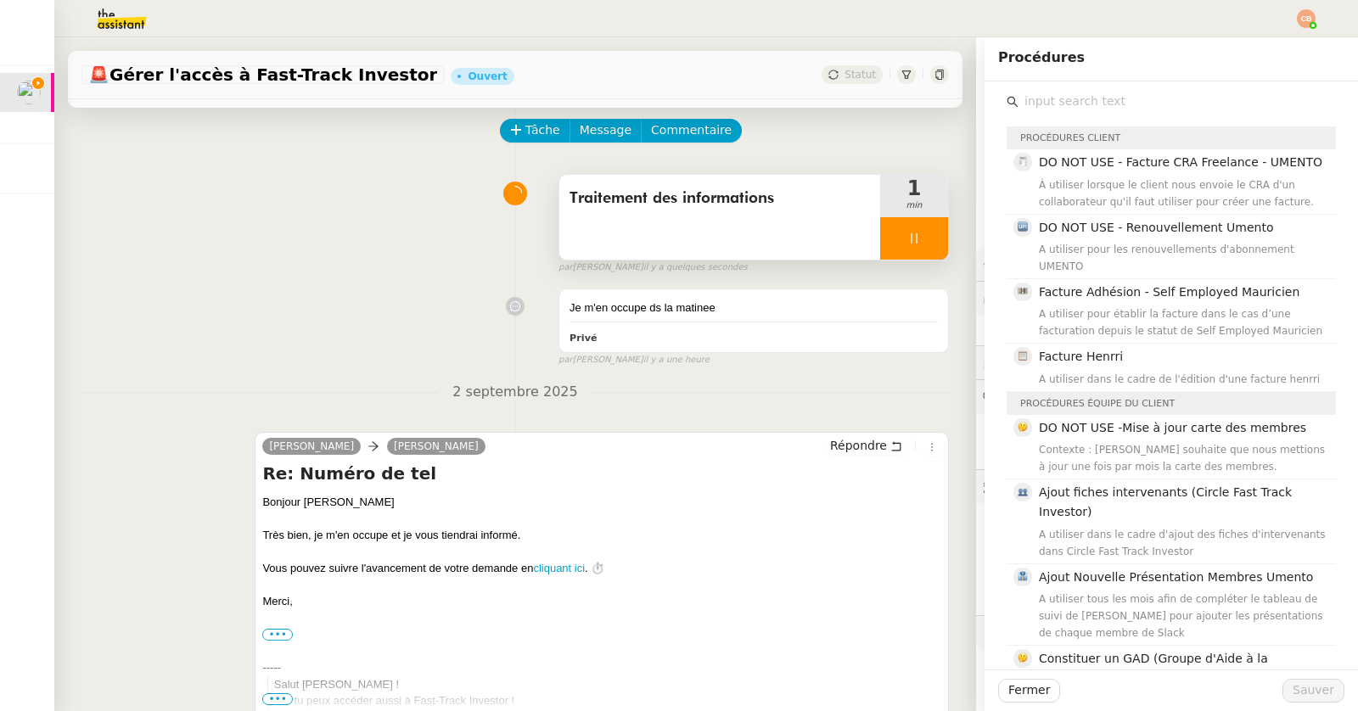
click at [1038, 104] on input "text" at bounding box center [1176, 101] width 317 height 23
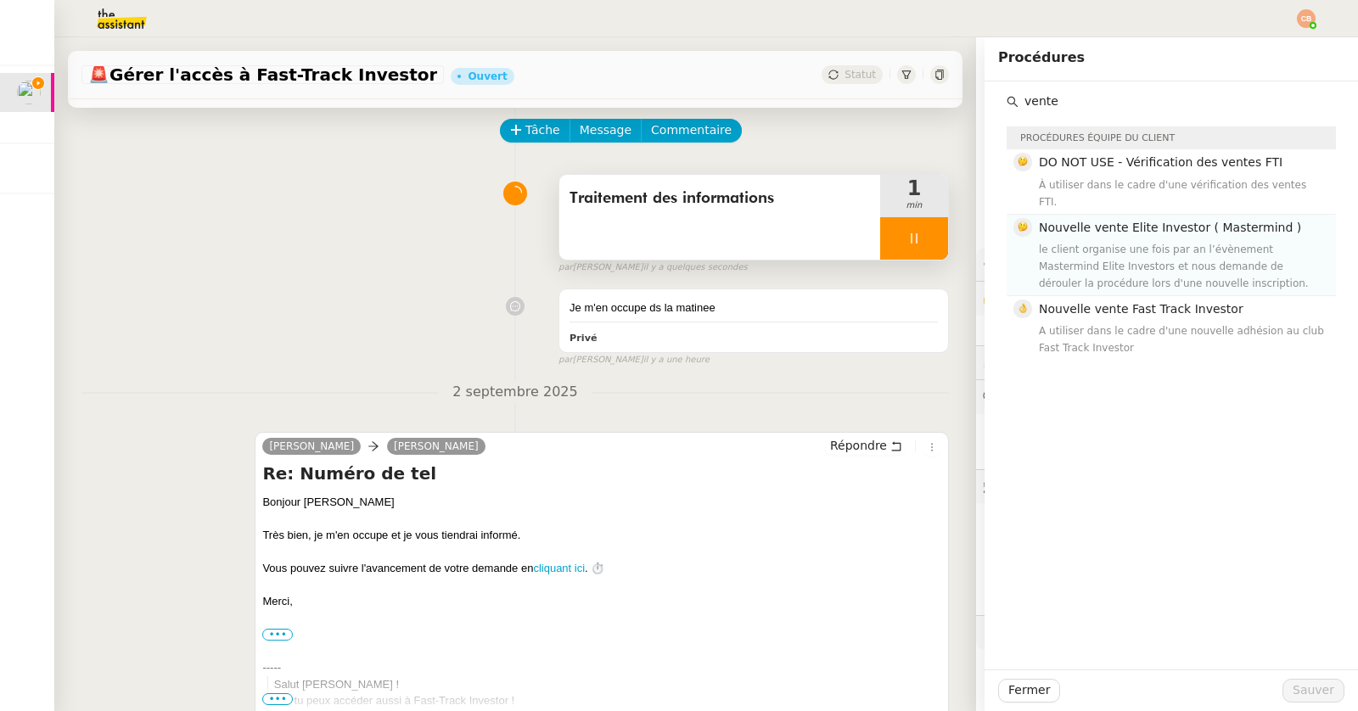
type input "vente"
click at [1090, 241] on div "le client organise une fois par an l’évènement Mastermind Elite Investors et no…" at bounding box center [1182, 266] width 287 height 51
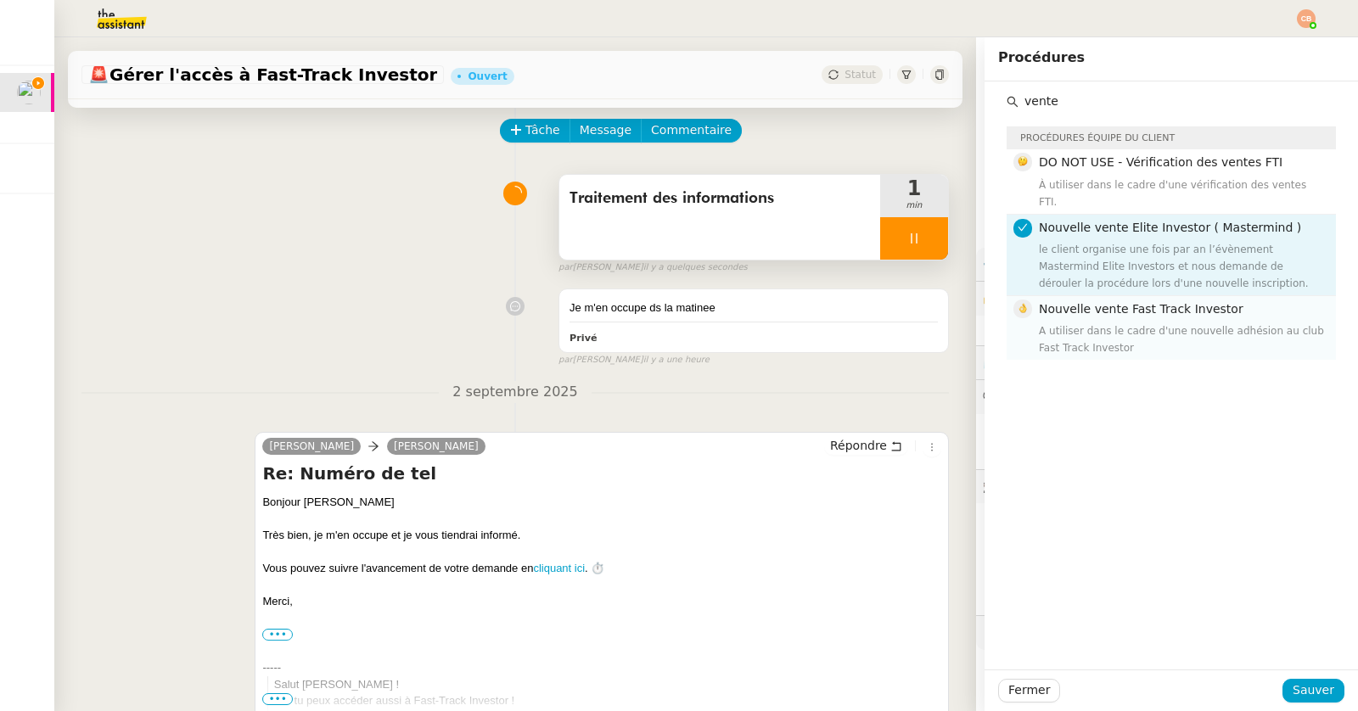
click at [1102, 322] on div "A utiliser dans le cadre d'une nouvelle adhésion au club Fast Track Investor" at bounding box center [1182, 339] width 287 height 34
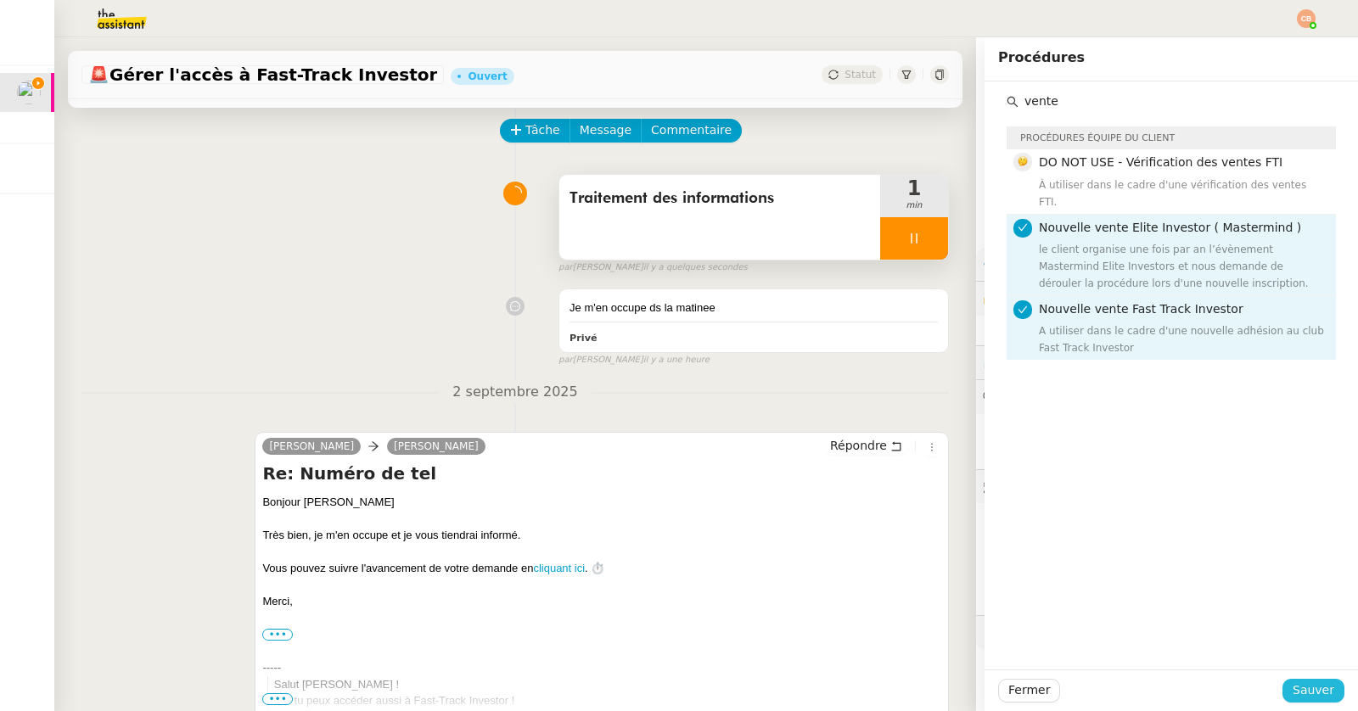
click at [1307, 684] on span "Sauver" at bounding box center [1313, 691] width 42 height 20
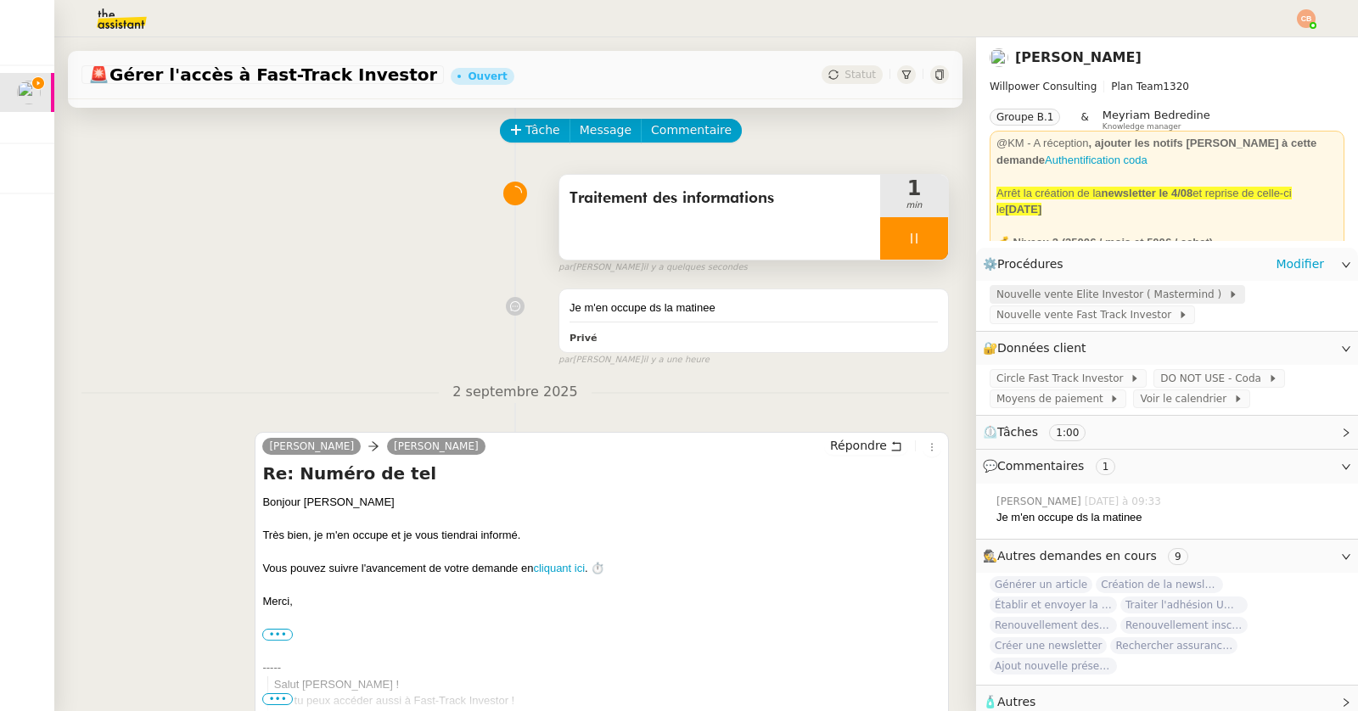
click at [1067, 300] on span "Nouvelle vente Elite Investor ( Mastermind )" at bounding box center [1112, 294] width 232 height 17
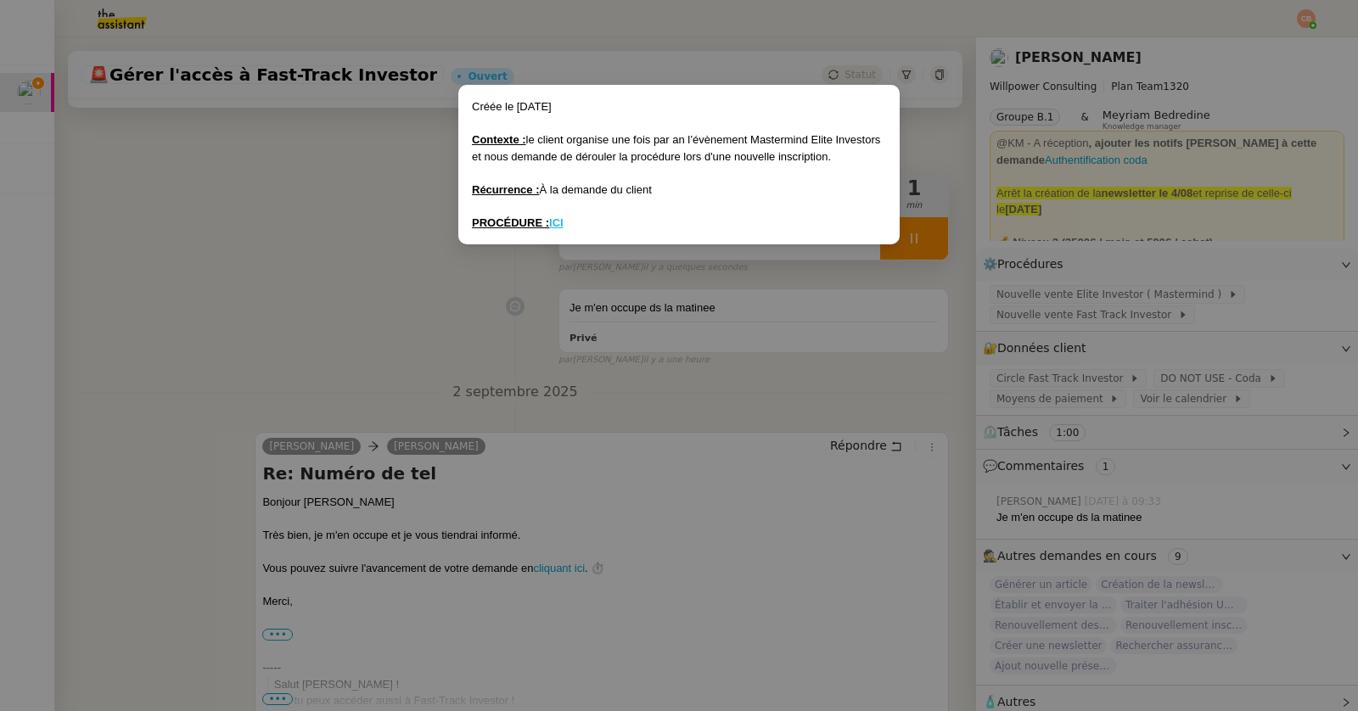
click at [557, 223] on u "ICI" at bounding box center [556, 222] width 14 height 13
click at [425, 158] on nz-modal-container "Créée le [DATE] Contexte : le client organise une fois par an l’évènement Maste…" at bounding box center [679, 355] width 1358 height 711
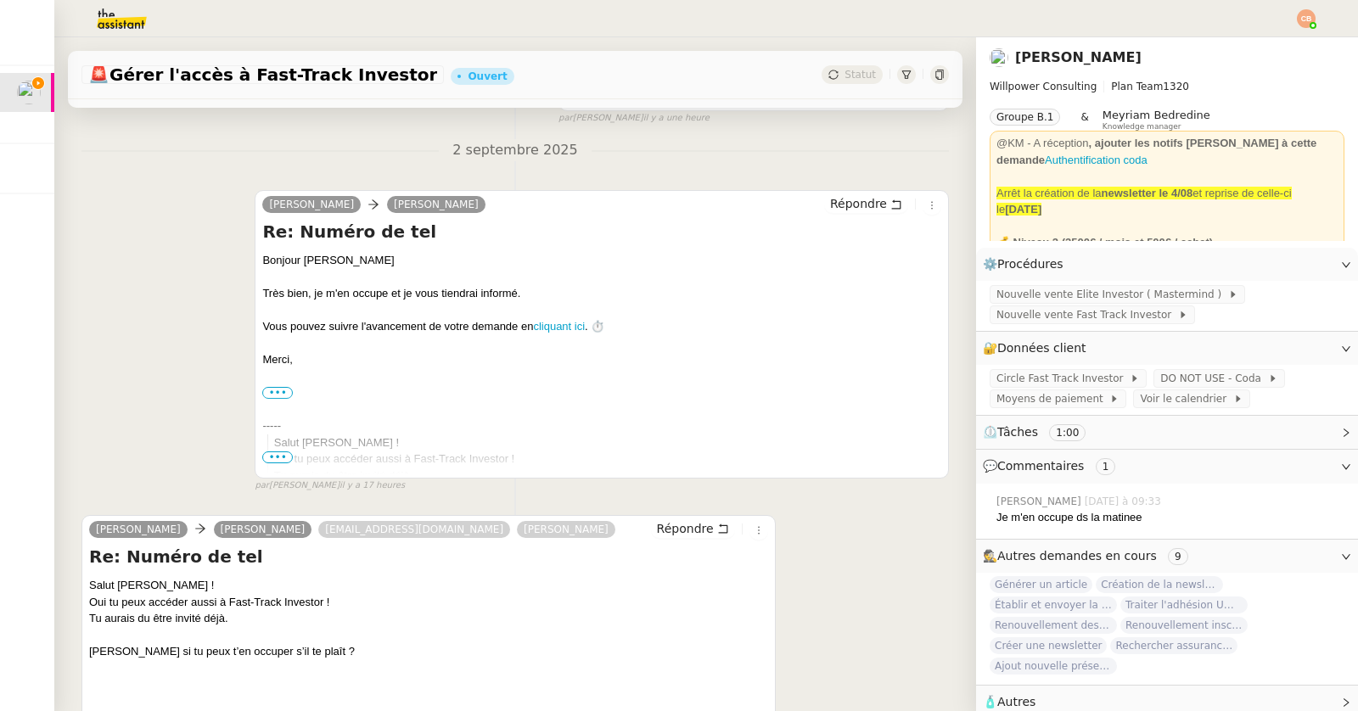
scroll to position [423, 0]
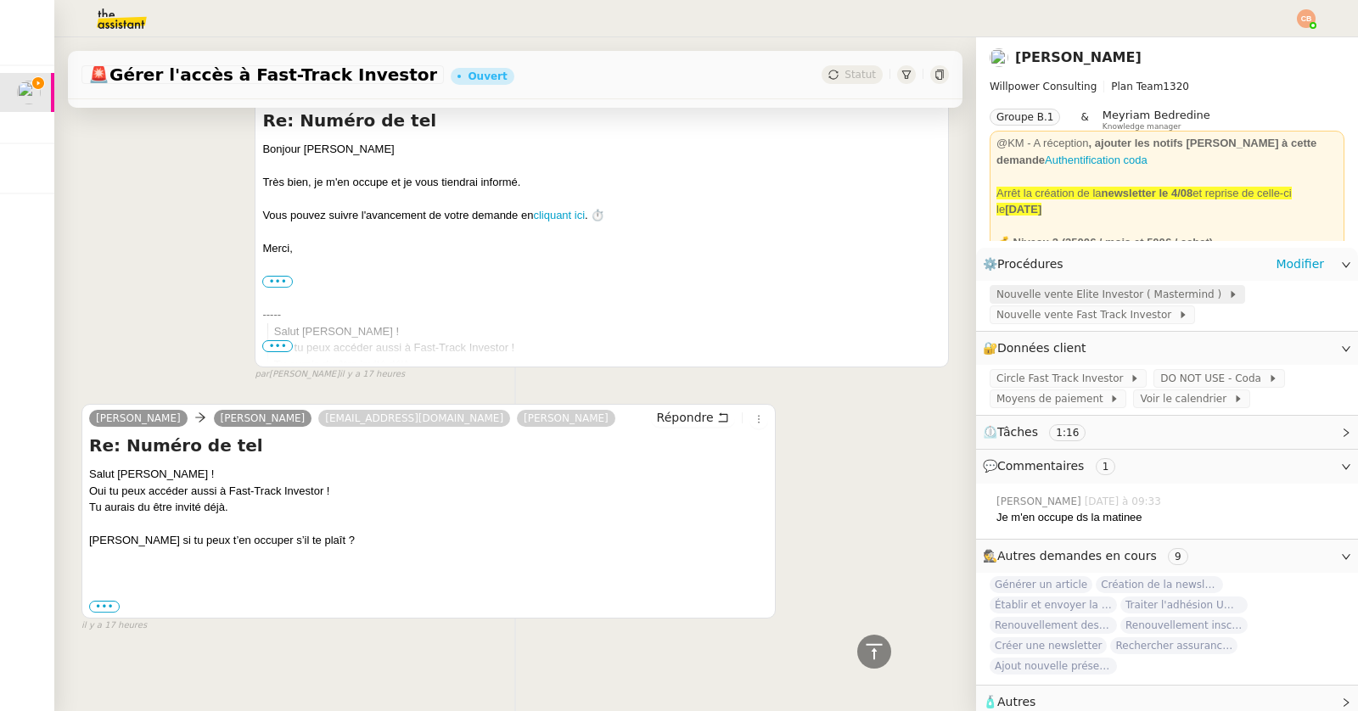
click at [1009, 295] on span "Nouvelle vente Elite Investor ( Mastermind )" at bounding box center [1112, 294] width 232 height 17
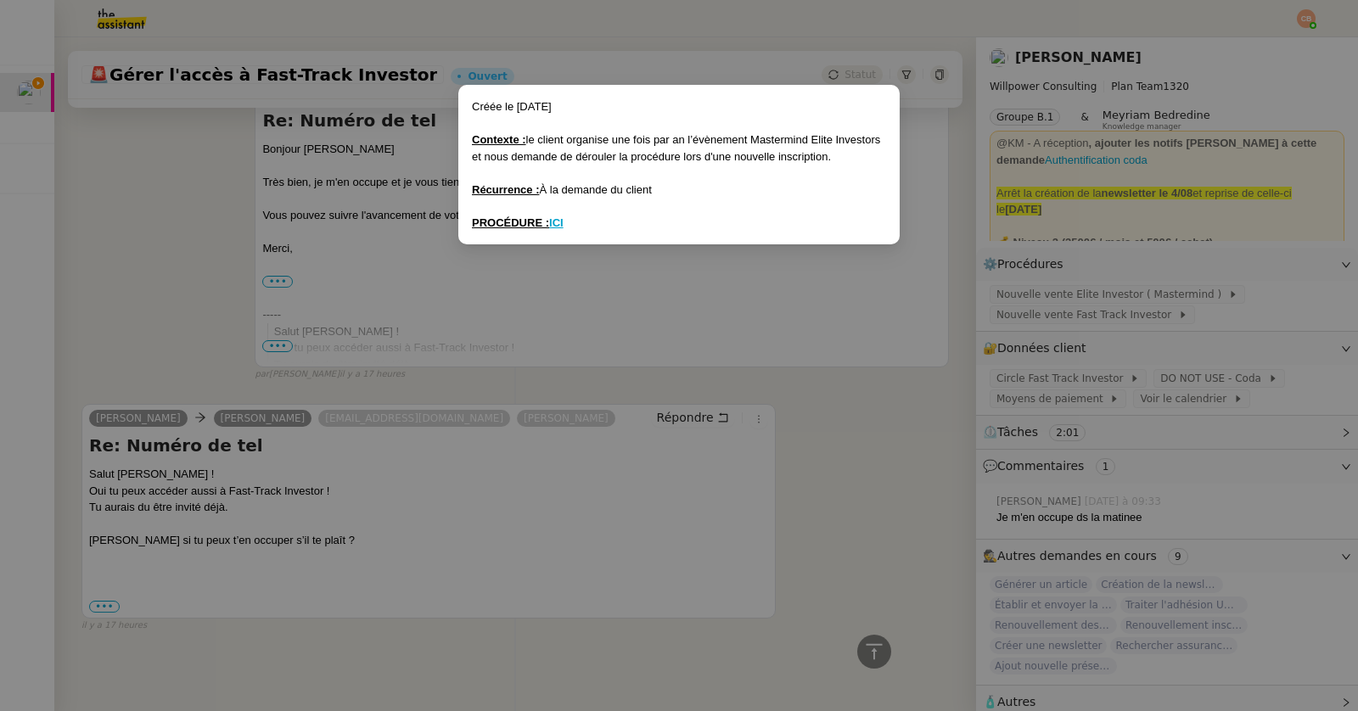
click at [224, 228] on nz-modal-container "Créée le [DATE] Contexte : le client organise une fois par an l’évènement Maste…" at bounding box center [679, 355] width 1358 height 711
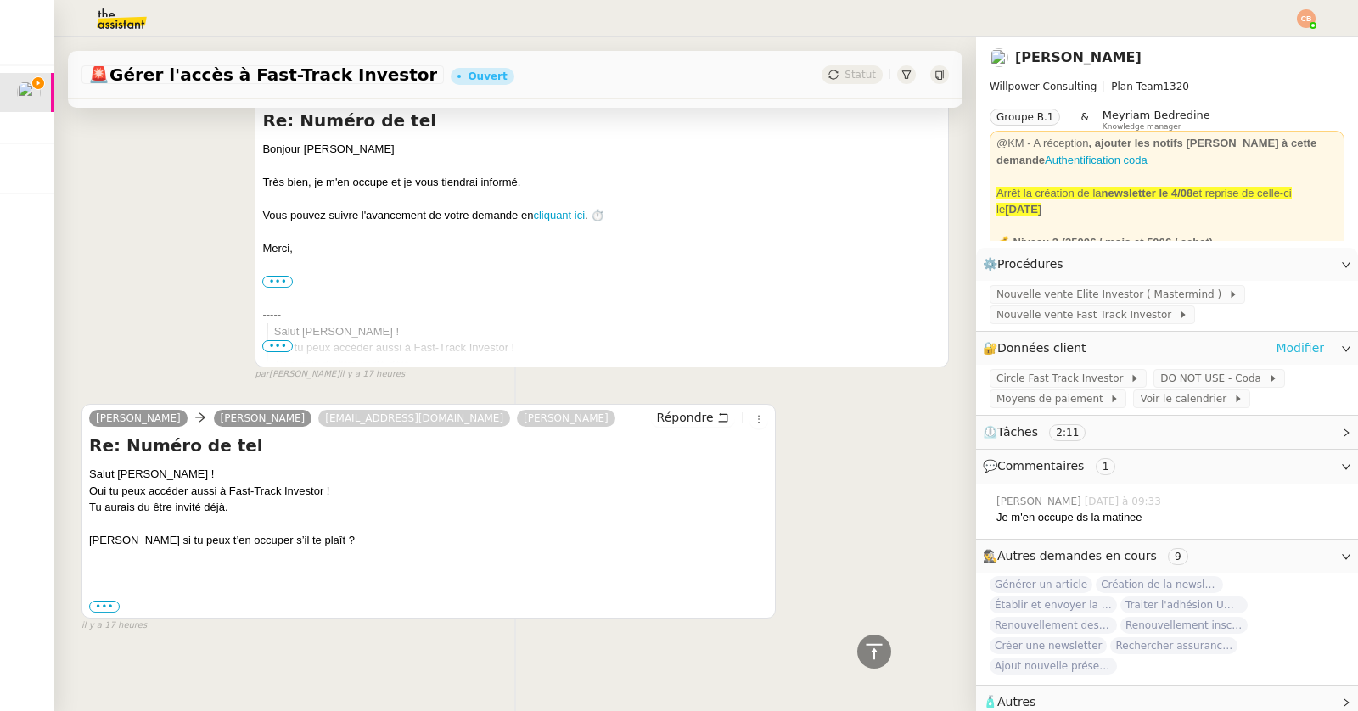
click at [1292, 349] on link "Modifier" at bounding box center [1299, 349] width 48 height 20
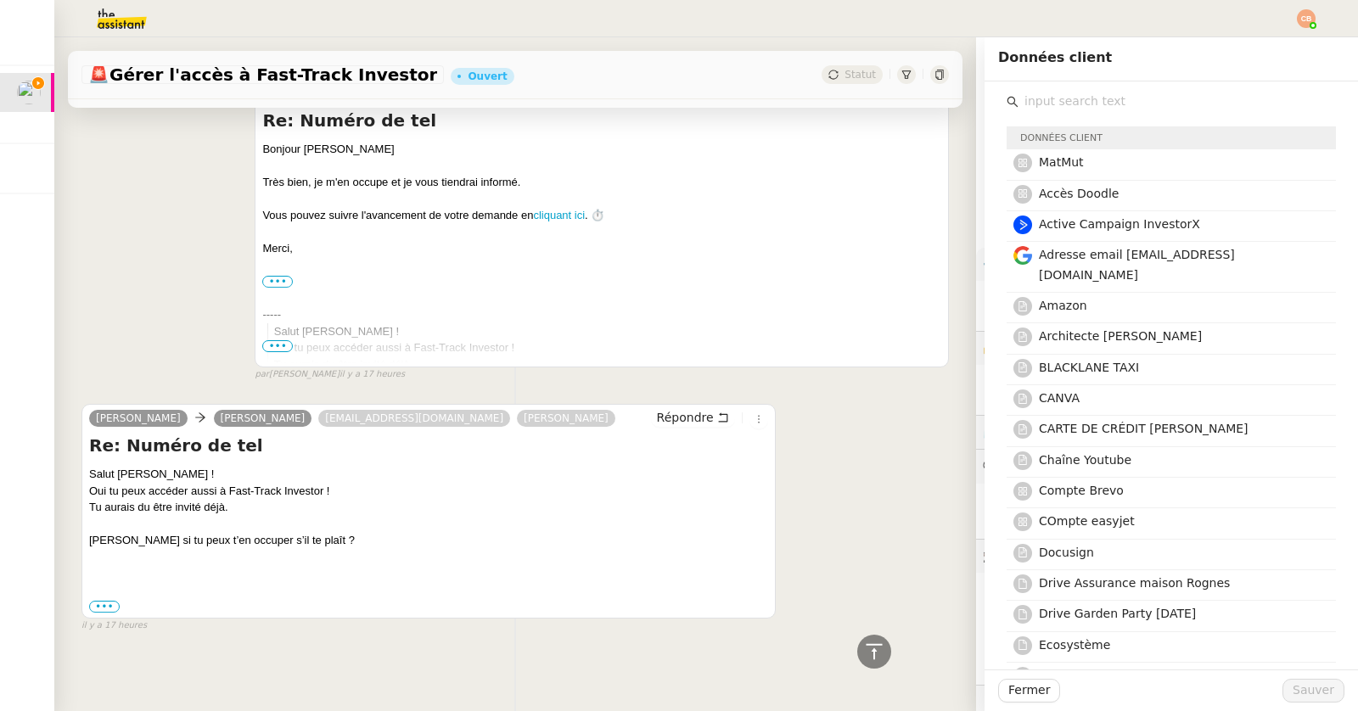
click at [1086, 98] on input "text" at bounding box center [1176, 101] width 317 height 23
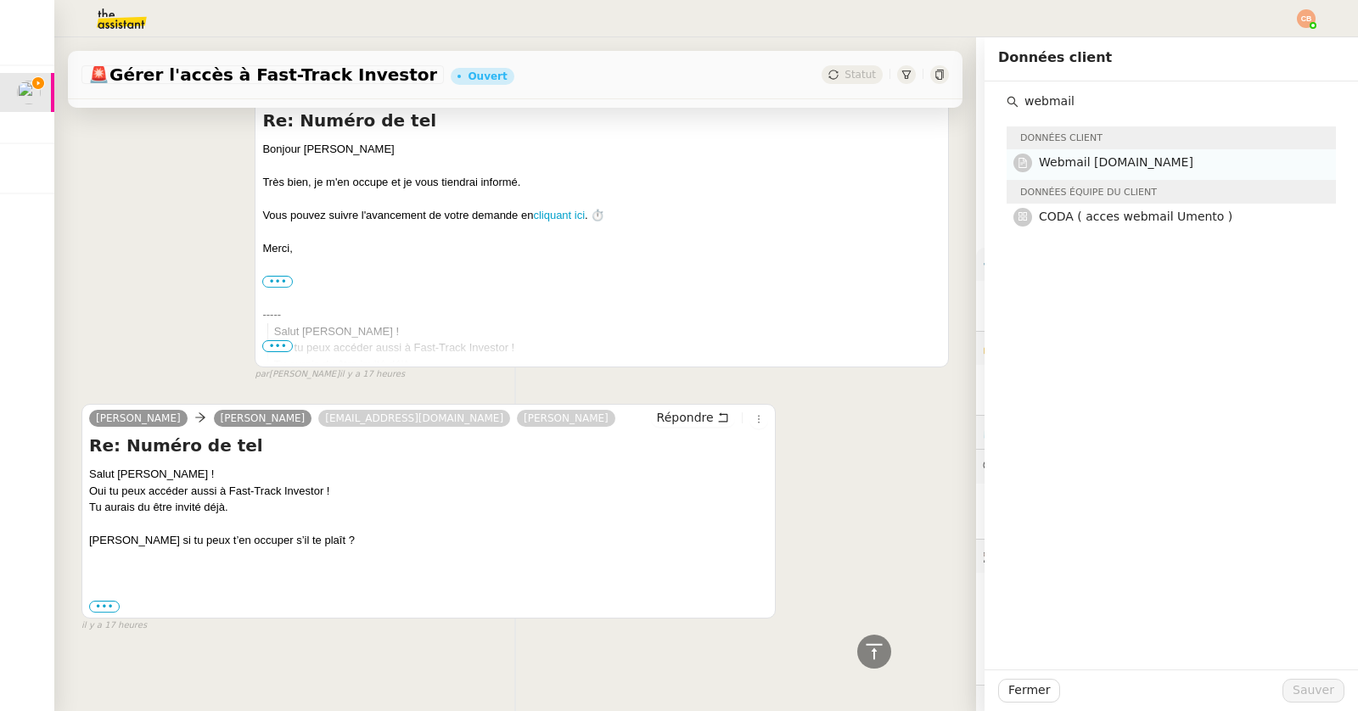
type input "webmail"
click at [1067, 168] on span "Webmail [DOMAIN_NAME]" at bounding box center [1116, 162] width 154 height 14
click at [1295, 682] on button "Sauver" at bounding box center [1313, 691] width 62 height 24
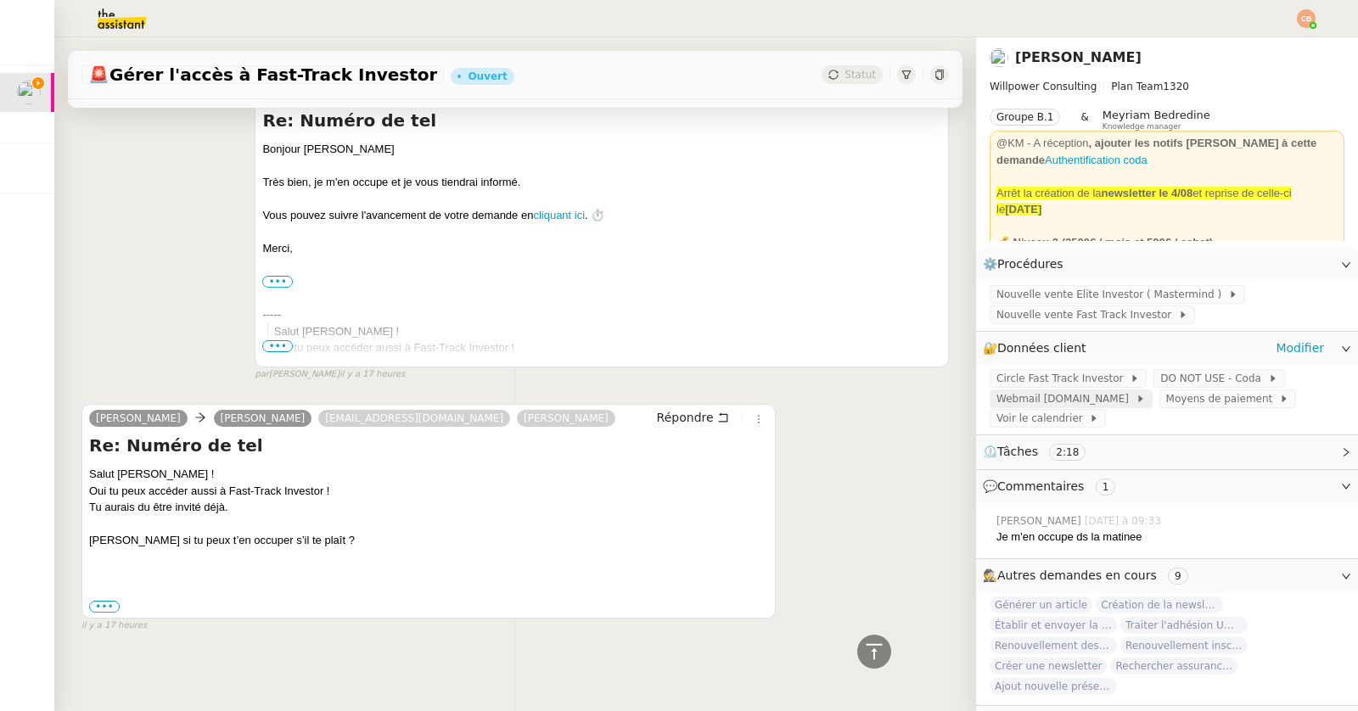
click at [1060, 393] on span "Webmail [DOMAIN_NAME]" at bounding box center [1065, 398] width 139 height 17
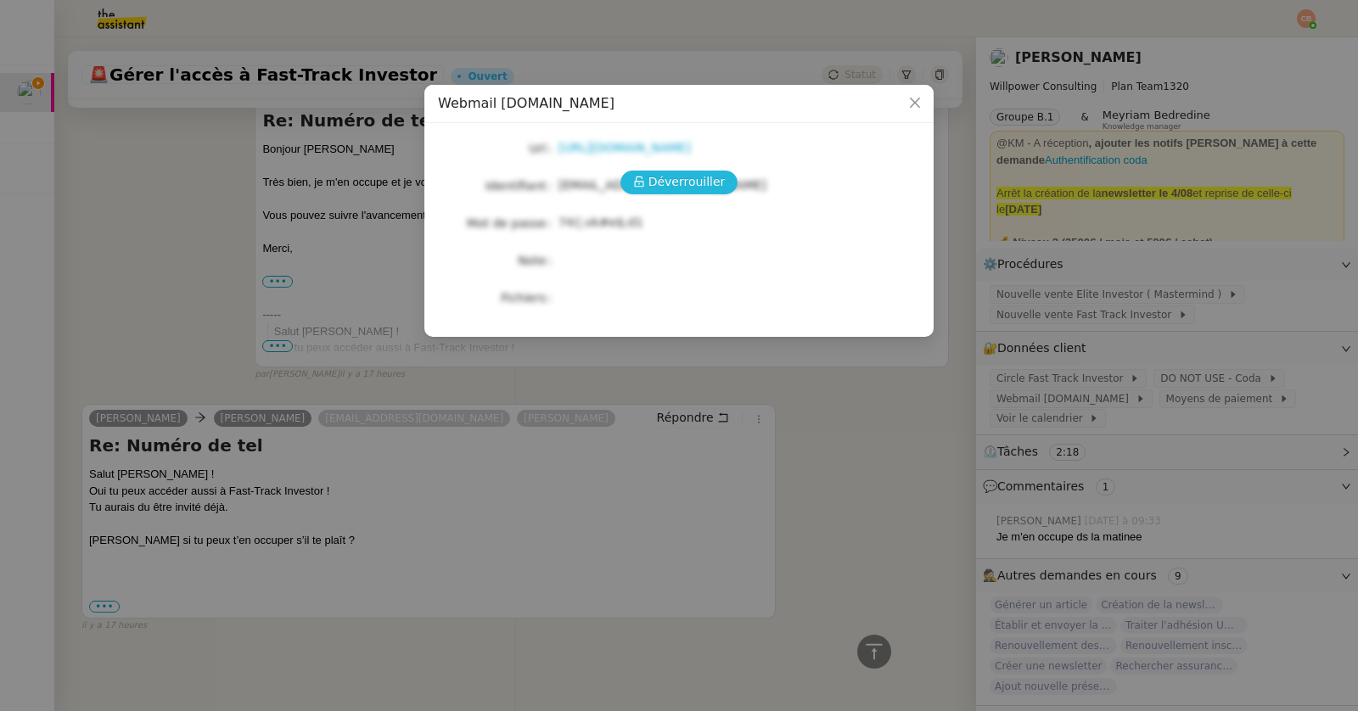
click at [670, 189] on span "Déverrouiller" at bounding box center [686, 182] width 77 height 20
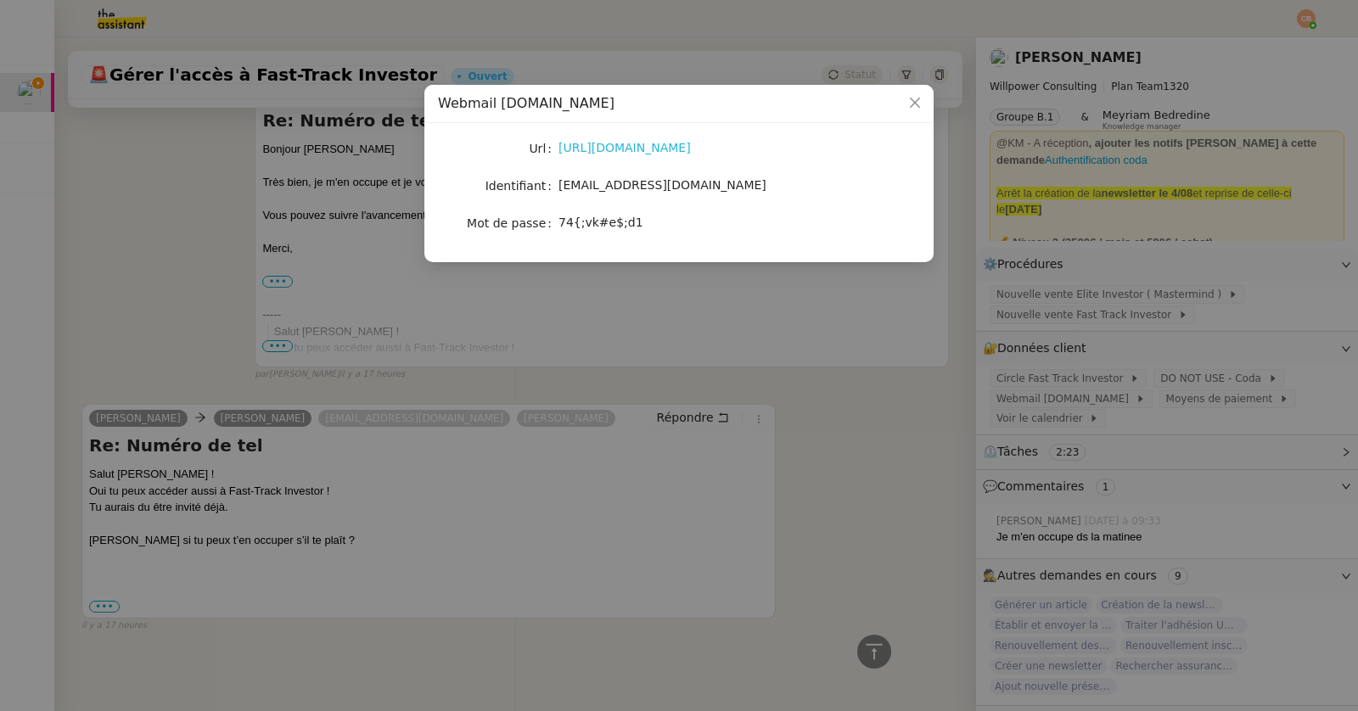
click at [663, 145] on link "[URL][DOMAIN_NAME]" at bounding box center [624, 148] width 132 height 14
drag, startPoint x: 558, startPoint y: 184, endPoint x: 722, endPoint y: 187, distance: 163.8
click at [722, 187] on div "[EMAIL_ADDRESS][DOMAIN_NAME]" at bounding box center [698, 186] width 281 height 20
copy span "[EMAIL_ADDRESS][DOMAIN_NAME]"
drag, startPoint x: 558, startPoint y: 223, endPoint x: 654, endPoint y: 225, distance: 96.8
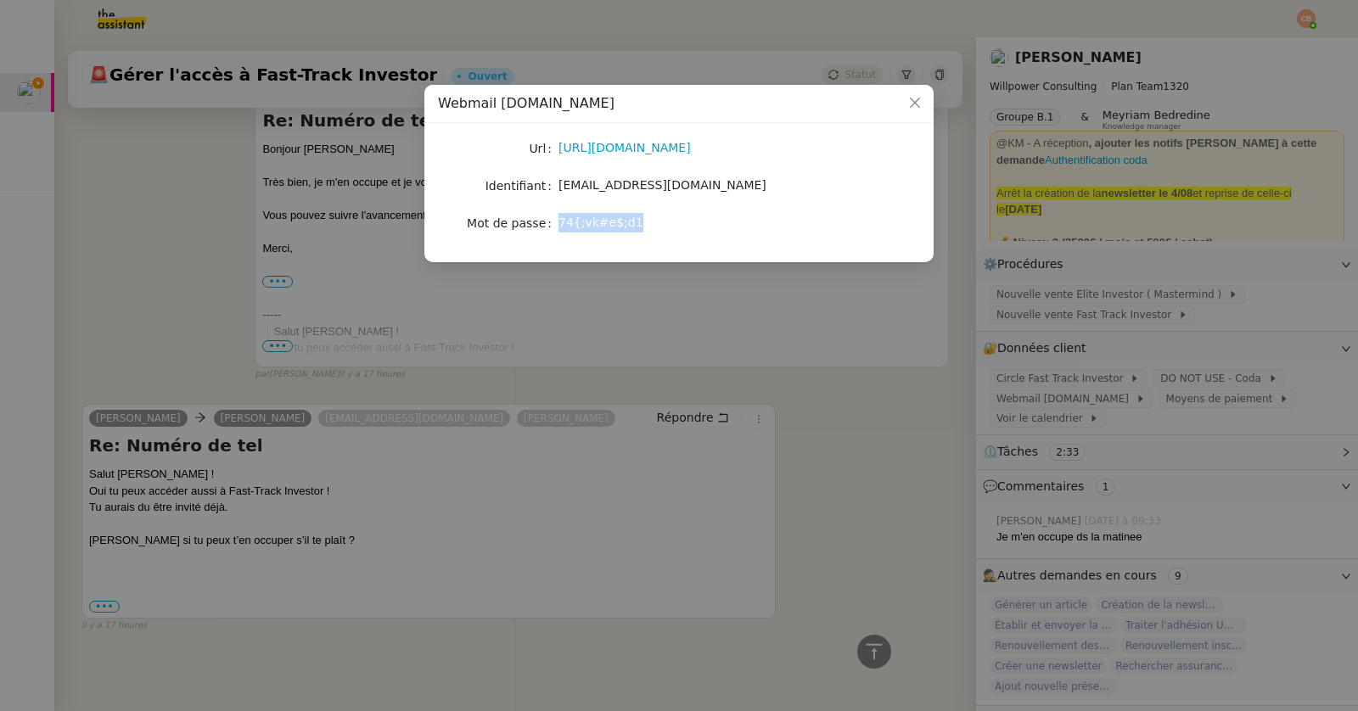
click at [654, 225] on div "74{;vk#e$;d1" at bounding box center [698, 223] width 281 height 20
copy span "74{;vk#e$;d1"
click at [169, 240] on nz-modal-container "Webmail [DOMAIN_NAME] Url [URL][DOMAIN_NAME] Identifiant [EMAIL_ADDRESS][DOMAIN…" at bounding box center [679, 355] width 1358 height 711
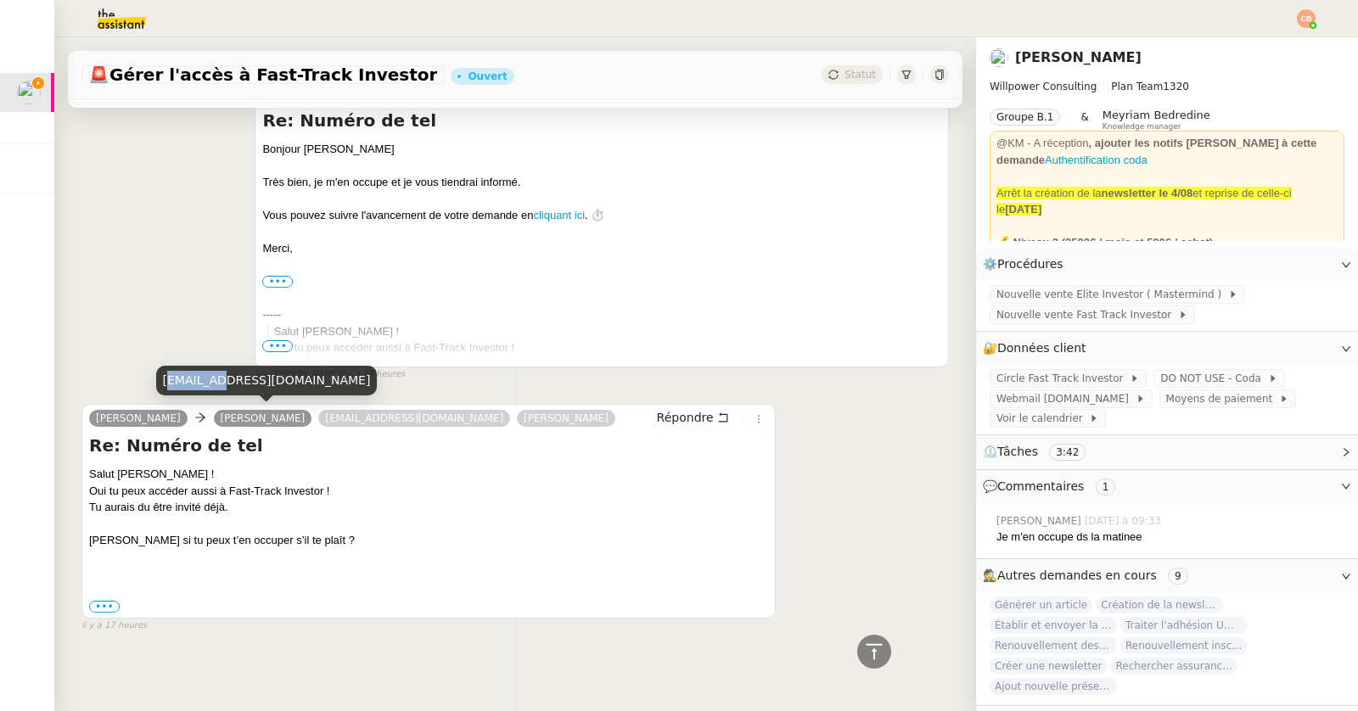
drag, startPoint x: 165, startPoint y: 381, endPoint x: 216, endPoint y: 384, distance: 51.0
click at [216, 384] on div "[EMAIL_ADDRESS][DOMAIN_NAME]" at bounding box center [266, 381] width 221 height 30
drag, startPoint x: 162, startPoint y: 382, endPoint x: 341, endPoint y: 381, distance: 179.1
click at [341, 381] on div "[EMAIL_ADDRESS][DOMAIN_NAME]" at bounding box center [266, 381] width 221 height 30
copy div "[EMAIL_ADDRESS][DOMAIN_NAME]"
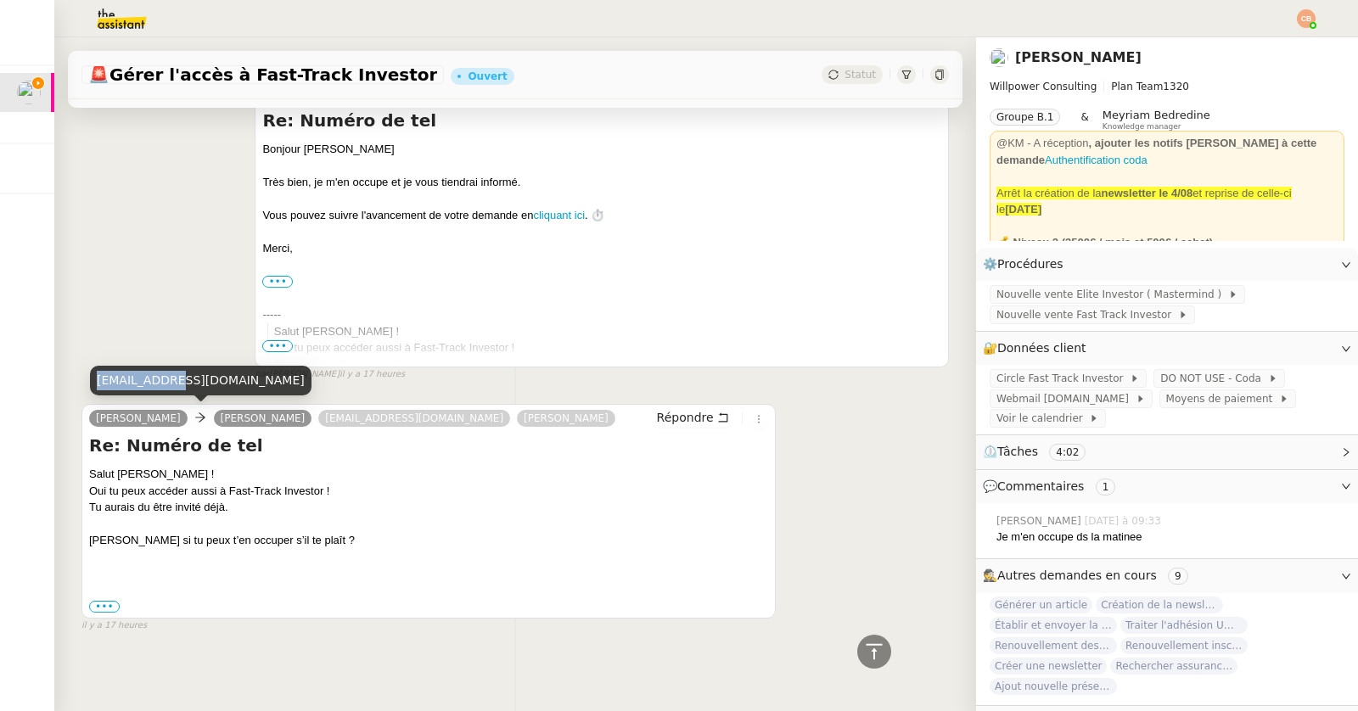
drag, startPoint x: 95, startPoint y: 376, endPoint x: 181, endPoint y: 376, distance: 85.7
click at [181, 376] on div "[EMAIL_ADDRESS][DOMAIN_NAME]" at bounding box center [200, 381] width 221 height 30
copy div "[EMAIL_ADDRESS][DOMAIN_NAME]"
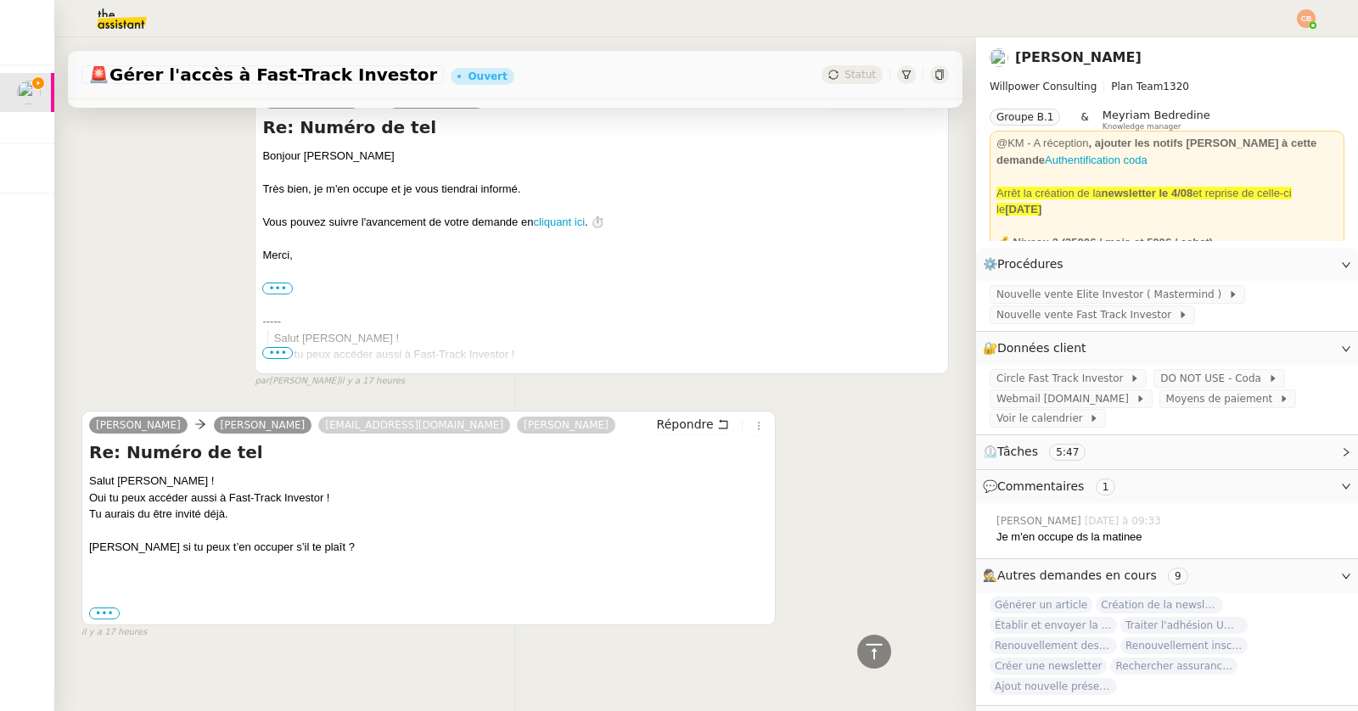
scroll to position [423, 0]
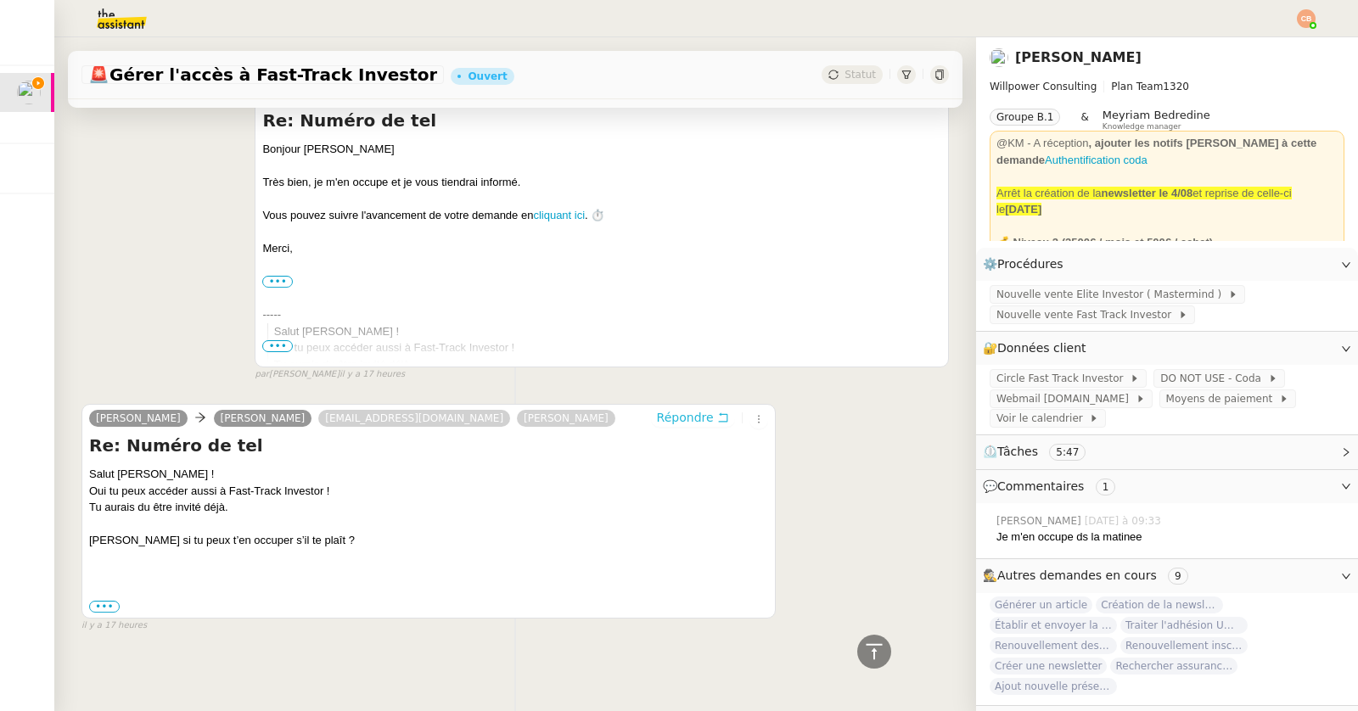
click at [674, 409] on span "Répondre" at bounding box center [685, 417] width 57 height 17
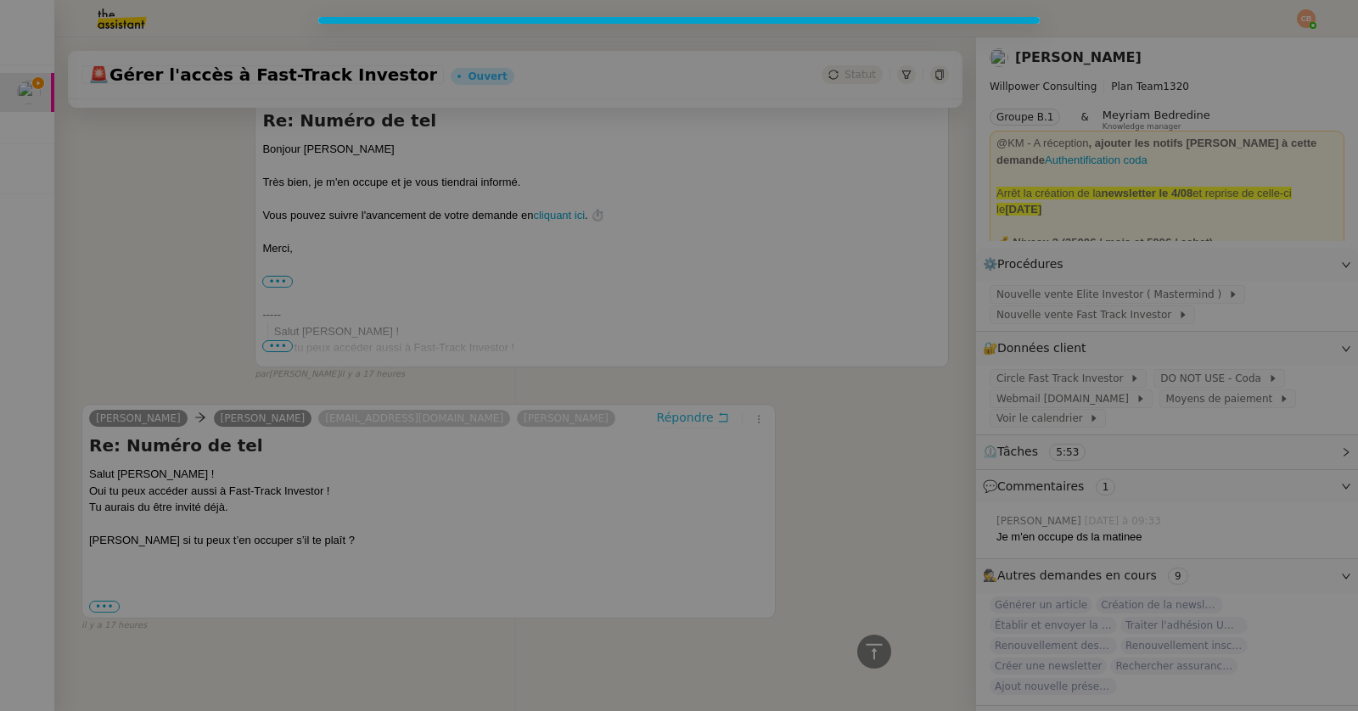
scroll to position [552, 0]
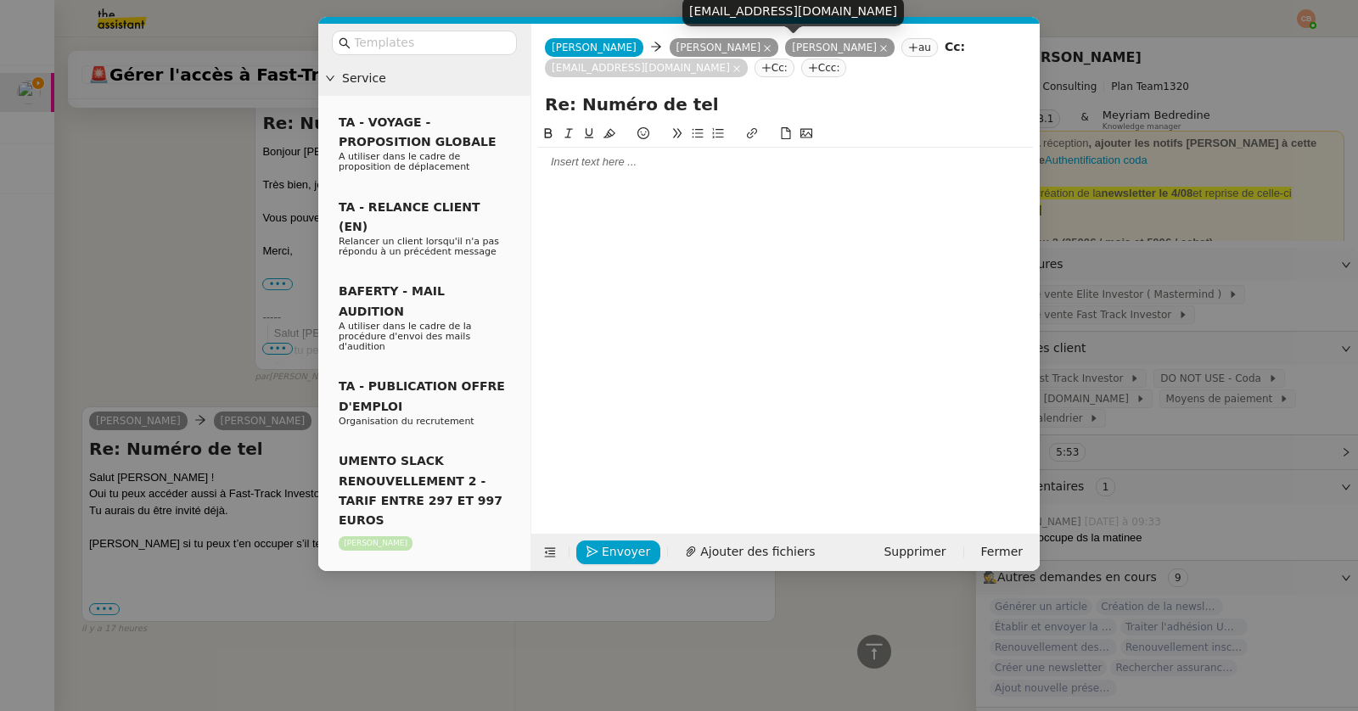
click at [879, 48] on icon at bounding box center [883, 48] width 8 height 8
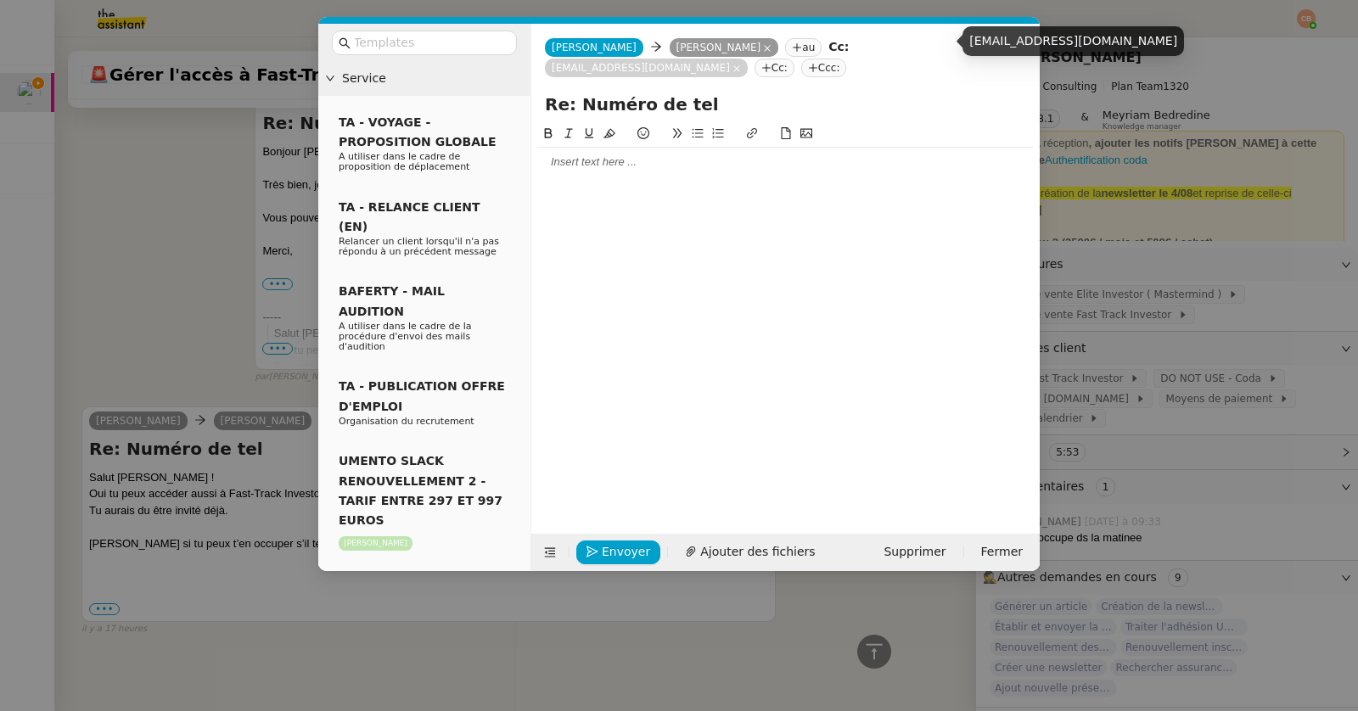
click at [748, 59] on nz-tag "[EMAIL_ADDRESS][DOMAIN_NAME]" at bounding box center [646, 68] width 203 height 19
click at [741, 64] on icon at bounding box center [736, 68] width 8 height 8
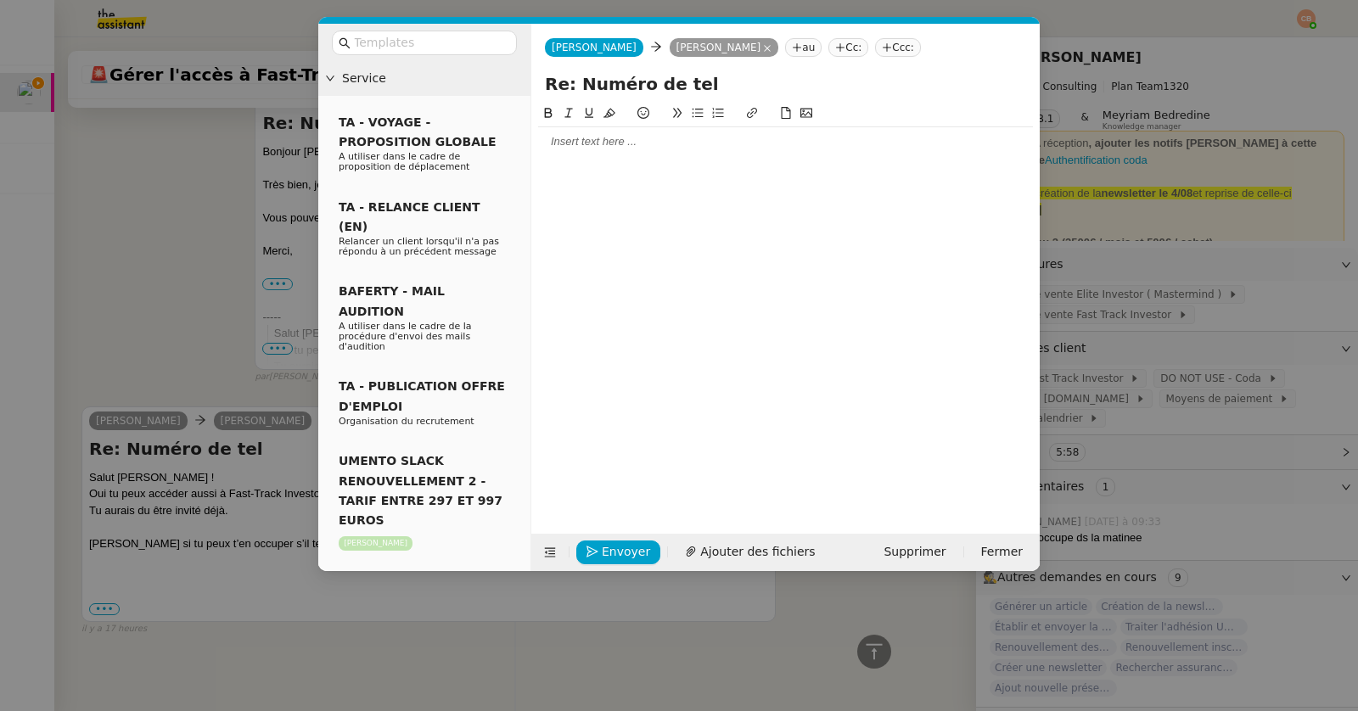
click at [632, 143] on div at bounding box center [785, 141] width 495 height 15
click at [631, 172] on div "J'ai renvoyé l'email à [PERSON_NAME]" at bounding box center [785, 172] width 495 height 15
click at [740, 172] on div "J'ai renvoyé l'email à [PERSON_NAME]" at bounding box center [785, 172] width 495 height 15
click at [188, 271] on nz-modal-container "Service TA - VOYAGE - PROPOSITION GLOBALE A utiliser dans le cadre de propositi…" at bounding box center [679, 355] width 1358 height 711
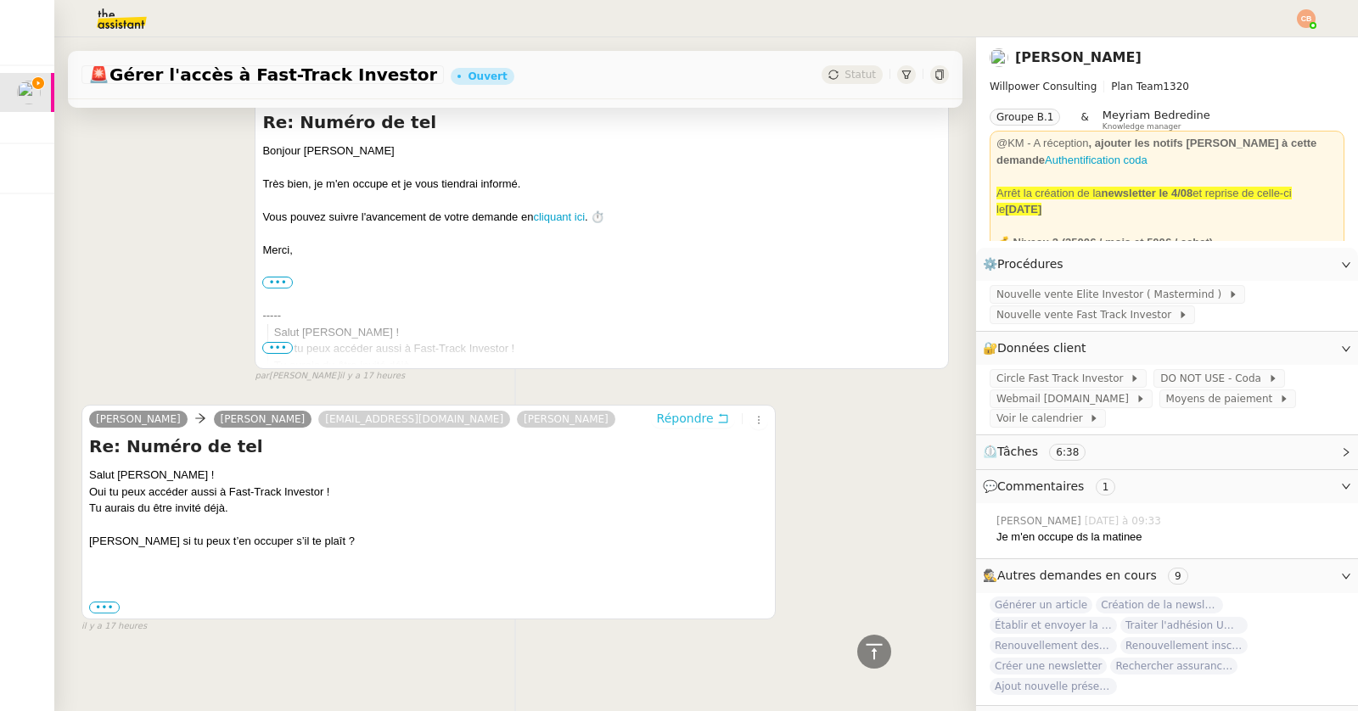
scroll to position [600, 0]
drag, startPoint x: 229, startPoint y: 485, endPoint x: 323, endPoint y: 486, distance: 94.2
click at [323, 486] on div "Oui tu peux accéder aussi à Fast-Track Investor !" at bounding box center [428, 492] width 679 height 17
copy div "Fast-Track Investor"
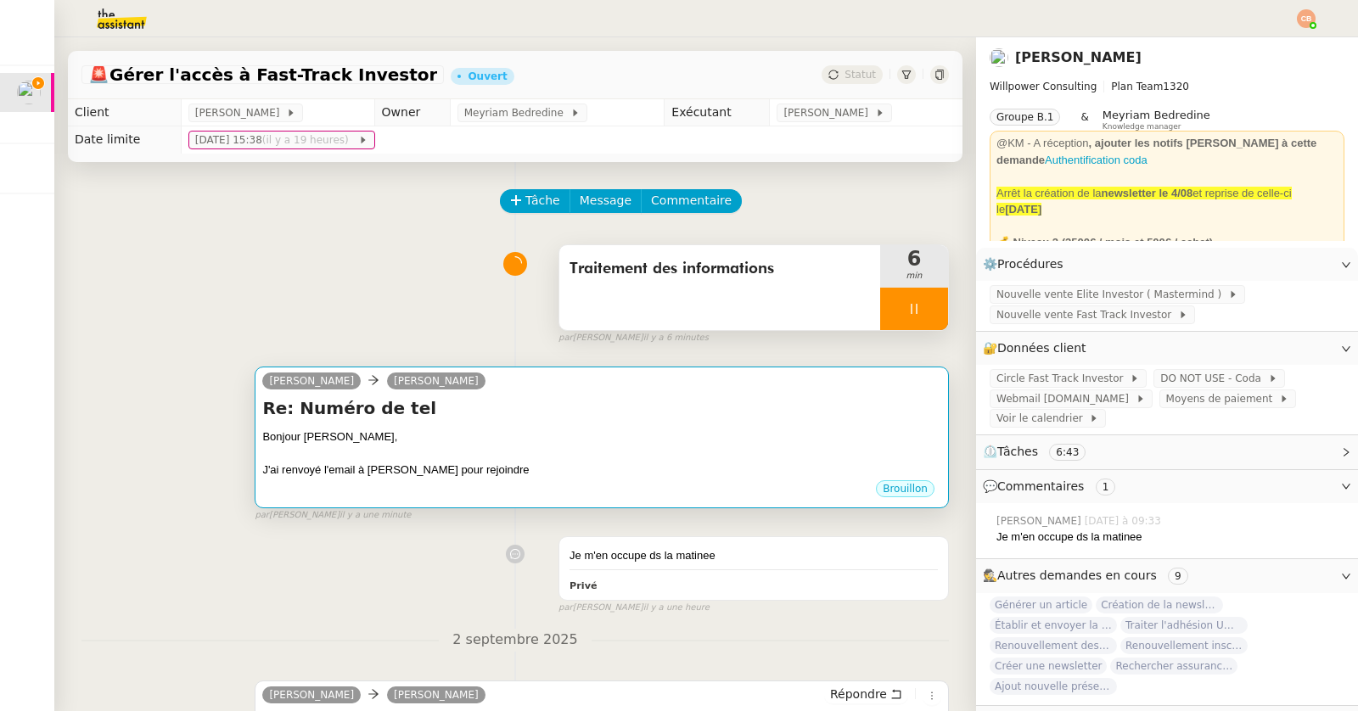
click at [598, 409] on h4 "Re: Numéro de tel" at bounding box center [601, 408] width 679 height 24
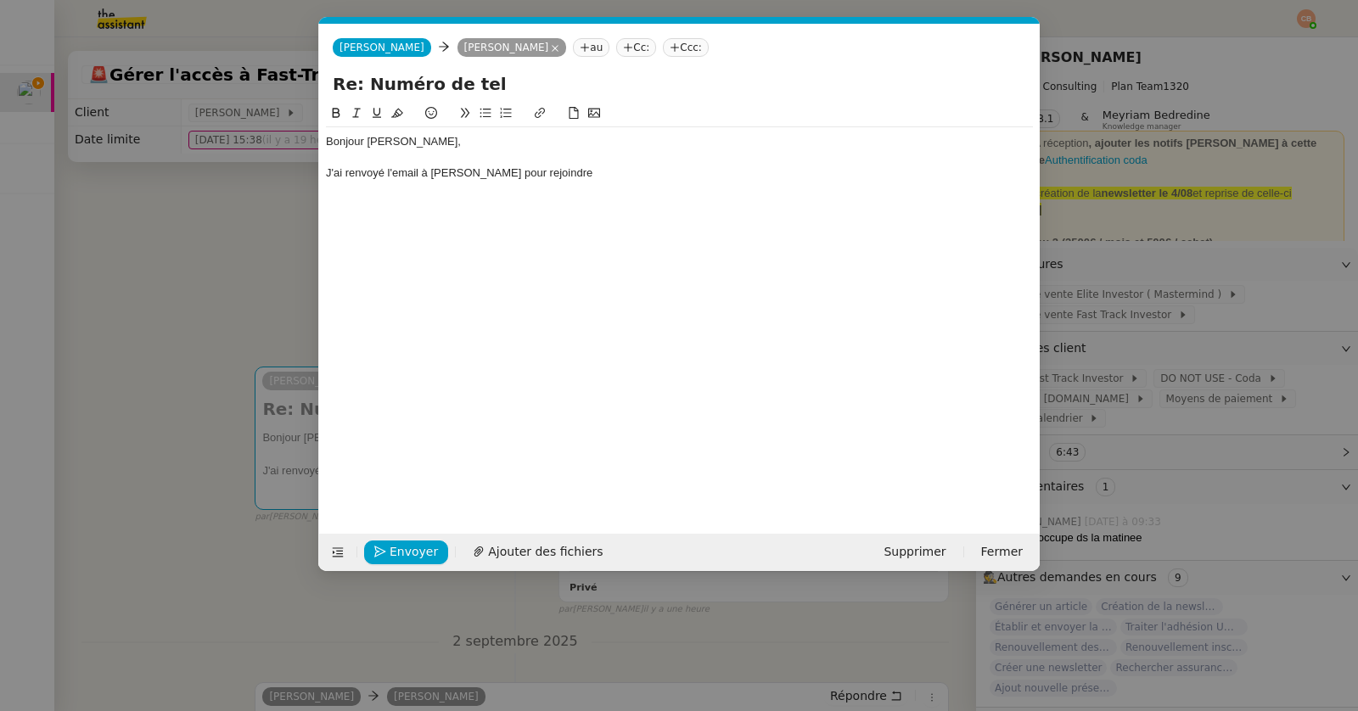
scroll to position [0, 36]
click at [589, 174] on div "J'ai renvoyé l'email à [PERSON_NAME] pour rejoindre" at bounding box center [679, 172] width 707 height 15
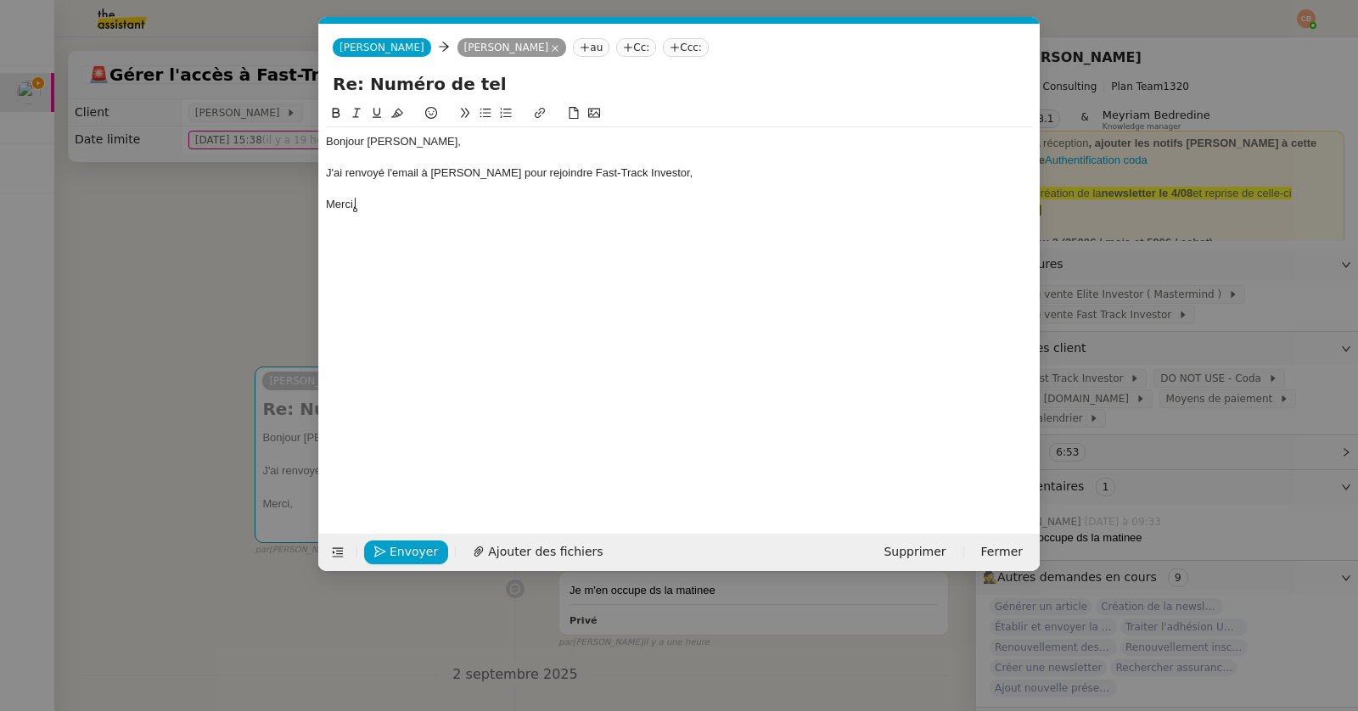
click at [187, 257] on nz-modal-container "Service TA - VOYAGE - PROPOSITION GLOBALE A utiliser dans le cadre de propositi…" at bounding box center [679, 355] width 1358 height 711
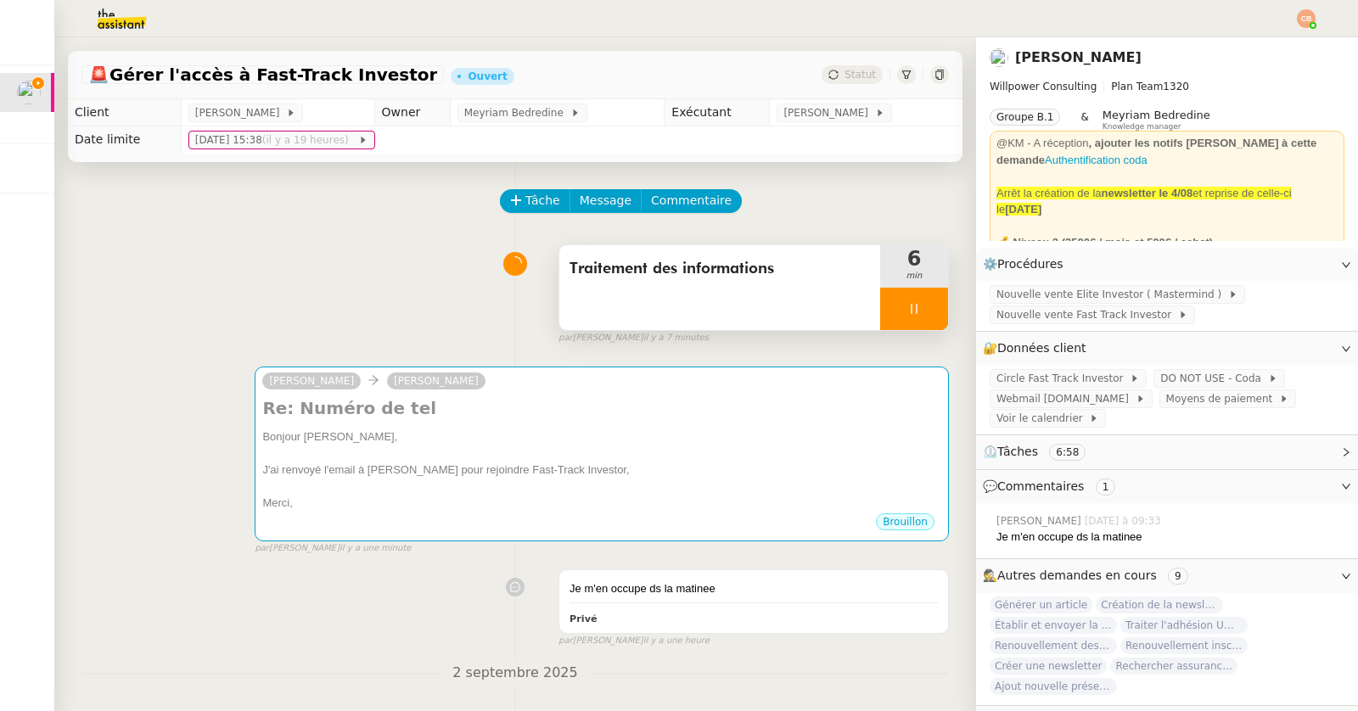
click at [904, 301] on div at bounding box center [914, 309] width 68 height 42
click at [921, 305] on button at bounding box center [931, 309] width 34 height 42
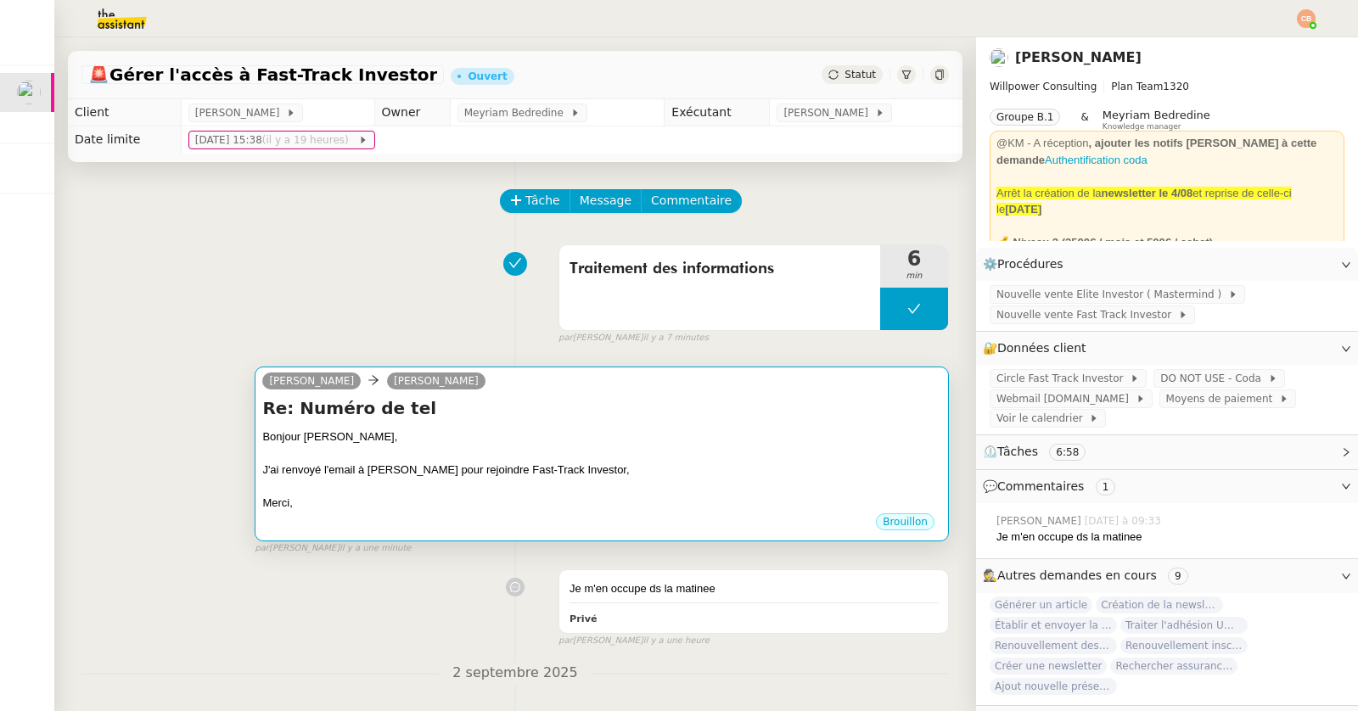
click at [869, 400] on h4 "Re: Numéro de tel" at bounding box center [601, 408] width 679 height 24
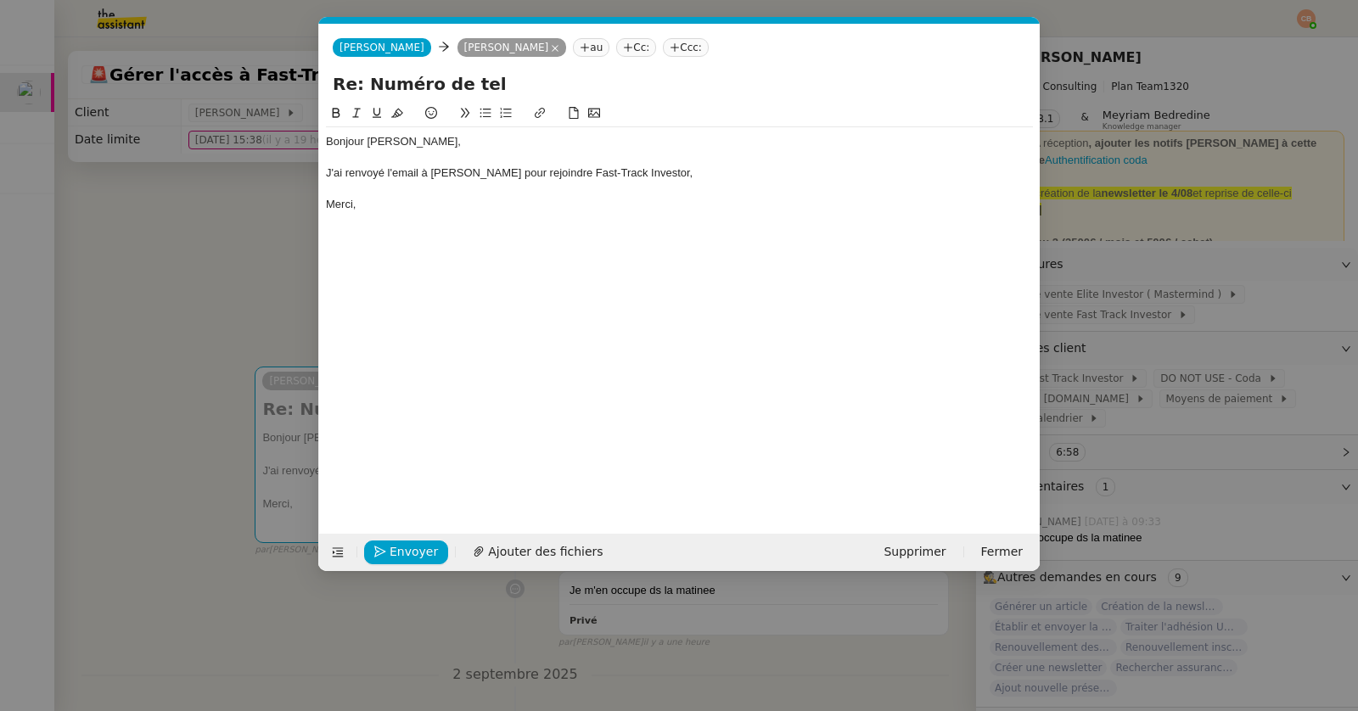
scroll to position [0, 36]
click at [394, 549] on span "Envoyer" at bounding box center [414, 552] width 48 height 20
click at [394, 549] on span "Confirmer l'envoi" at bounding box center [441, 552] width 102 height 20
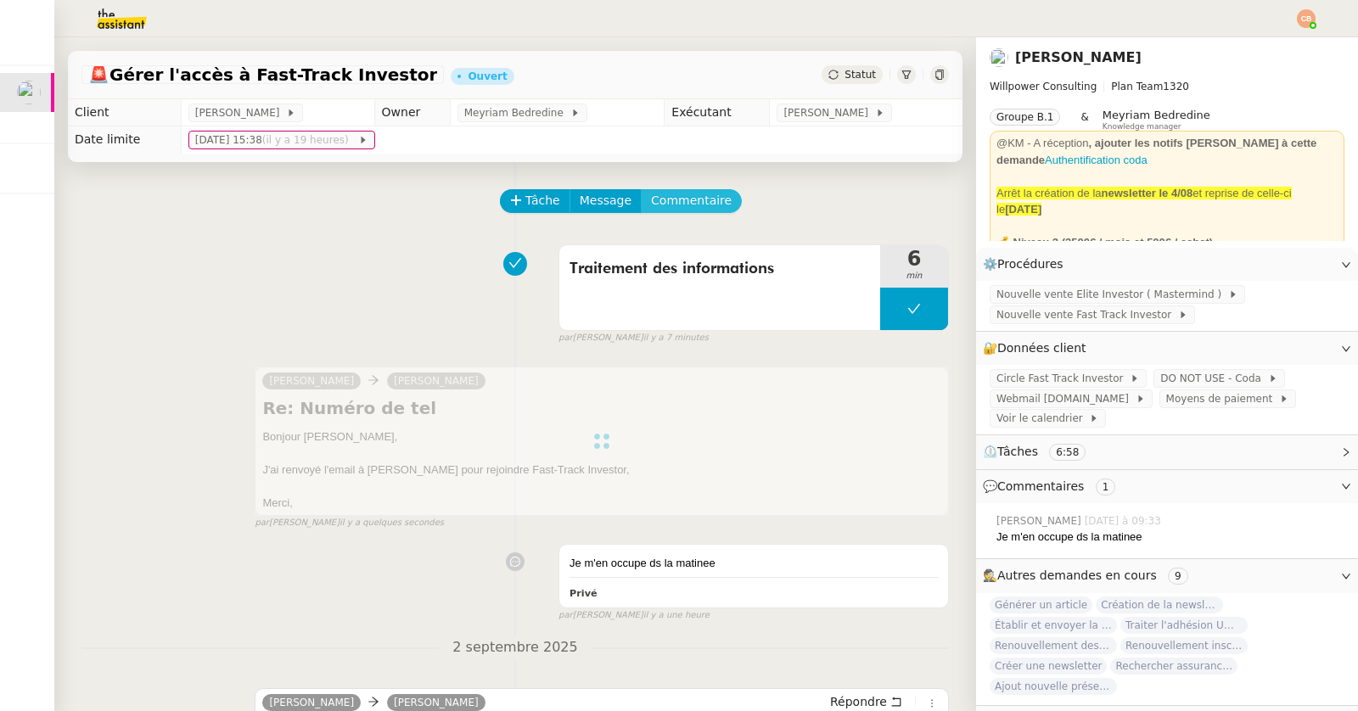
click at [679, 197] on span "Commentaire" at bounding box center [691, 201] width 81 height 20
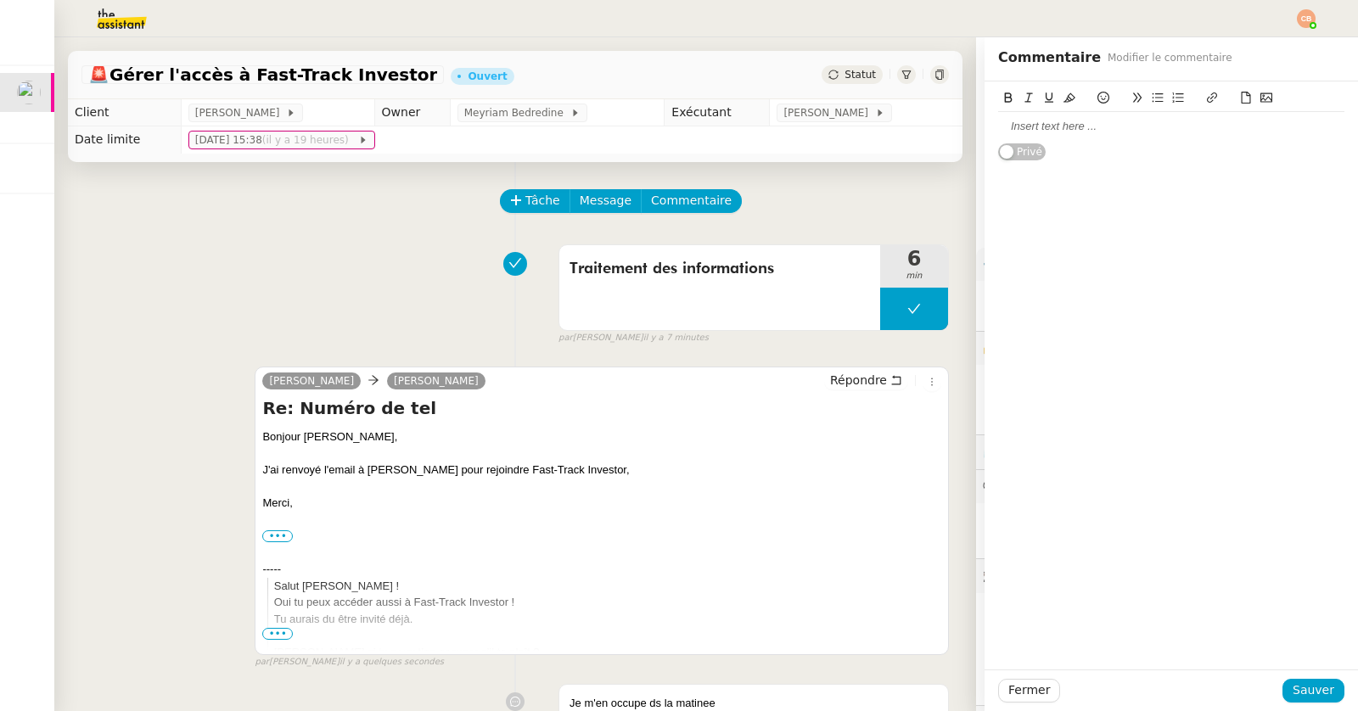
click at [1046, 123] on div at bounding box center [1171, 126] width 346 height 15
click at [1312, 684] on span "Sauver" at bounding box center [1313, 691] width 42 height 20
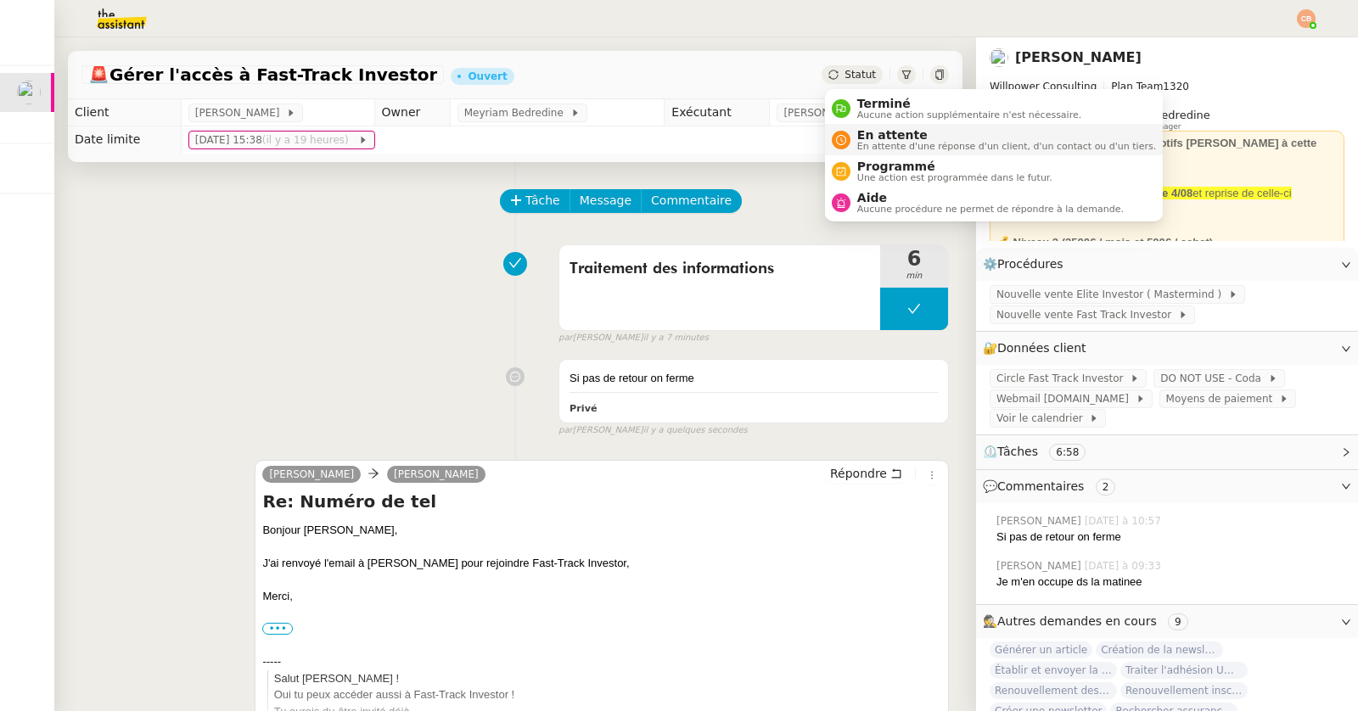
click at [857, 133] on span "En attente" at bounding box center [1006, 135] width 299 height 14
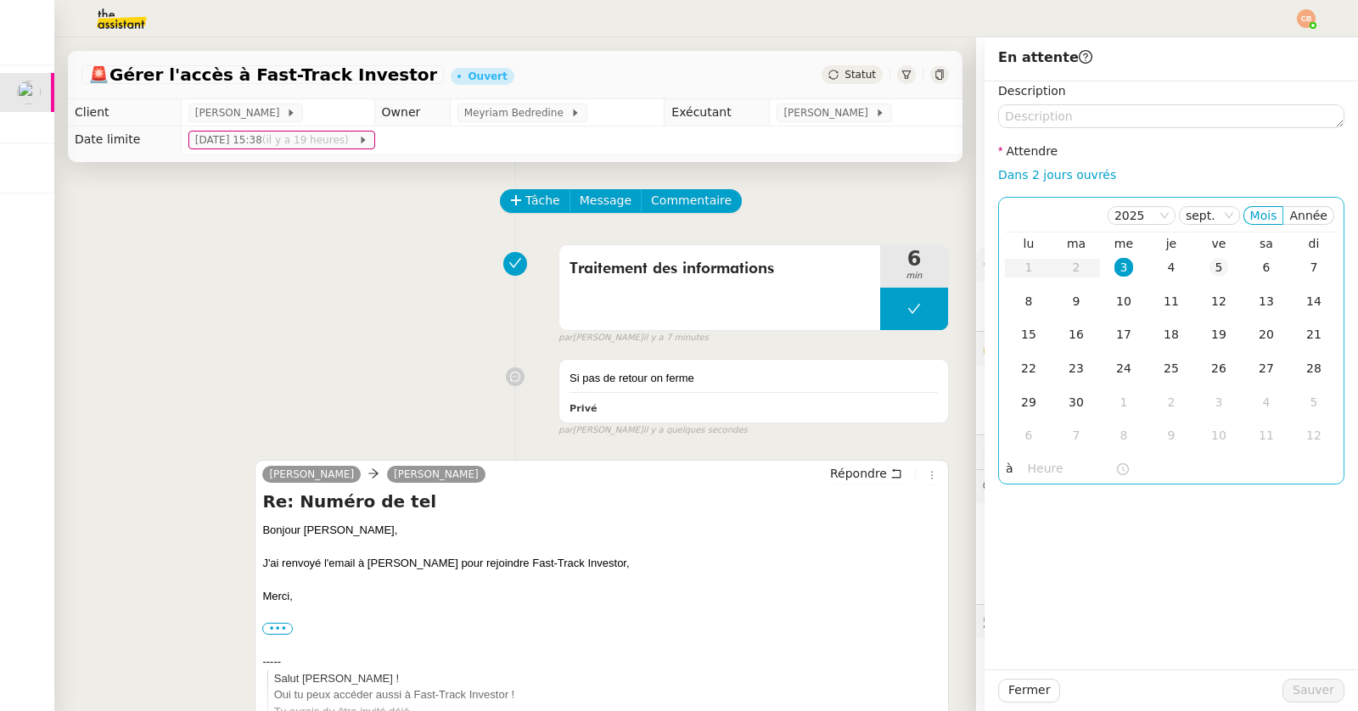
click at [1211, 268] on div "5" at bounding box center [1218, 267] width 19 height 19
click at [1028, 468] on input "text" at bounding box center [1071, 469] width 87 height 20
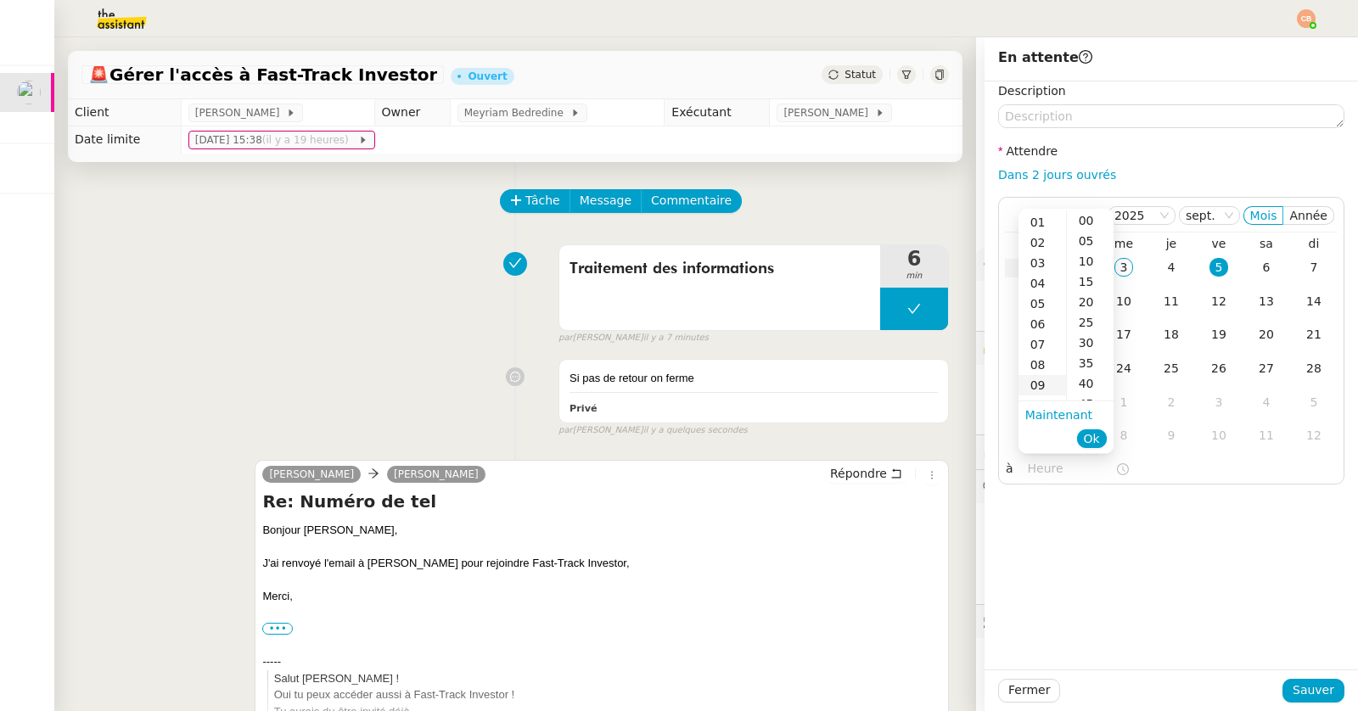
click at [1036, 378] on div "09" at bounding box center [1042, 385] width 48 height 20
click at [1085, 222] on div "00" at bounding box center [1090, 220] width 47 height 20
type input "09:00"
click at [1081, 558] on div "Description Attendre Dans 2 jours ouvrés [DATE] Mois Année lu ma me je ve sa di…" at bounding box center [1170, 375] width 373 height 588
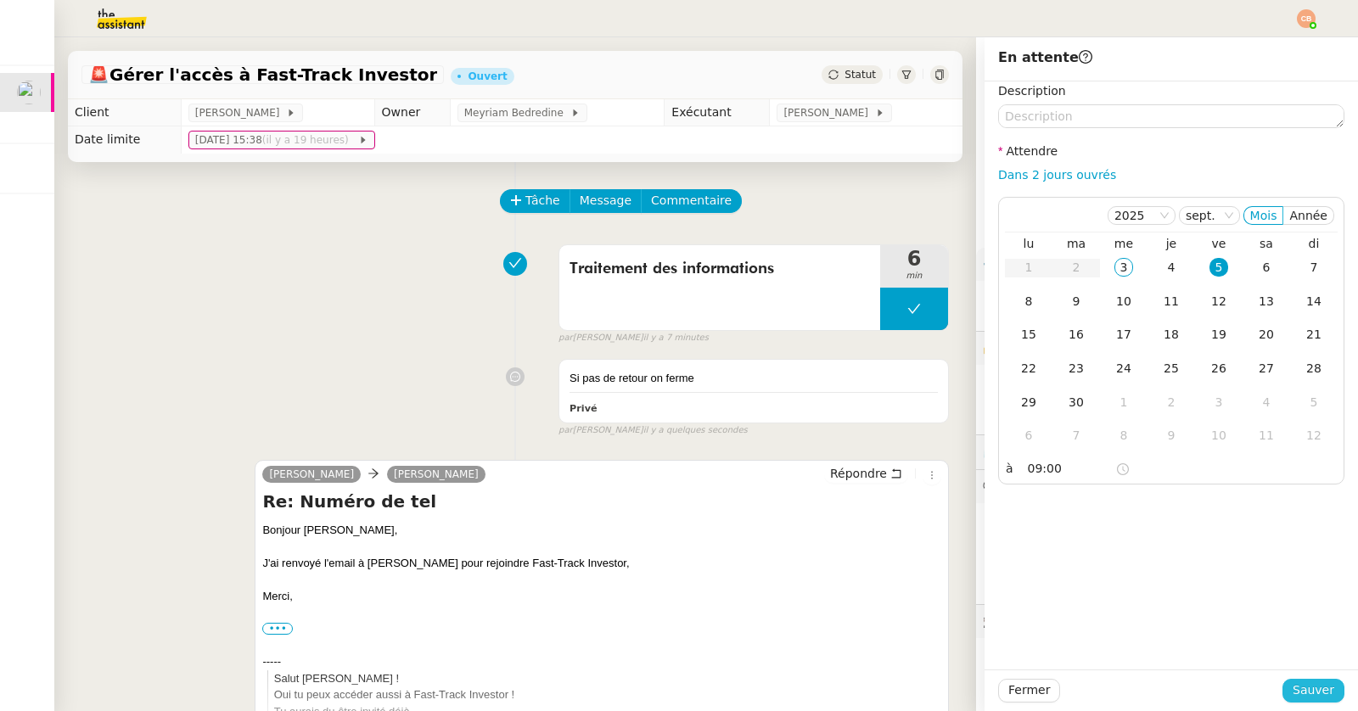
click at [1302, 690] on span "Sauver" at bounding box center [1313, 691] width 42 height 20
